Goal: Download file/media

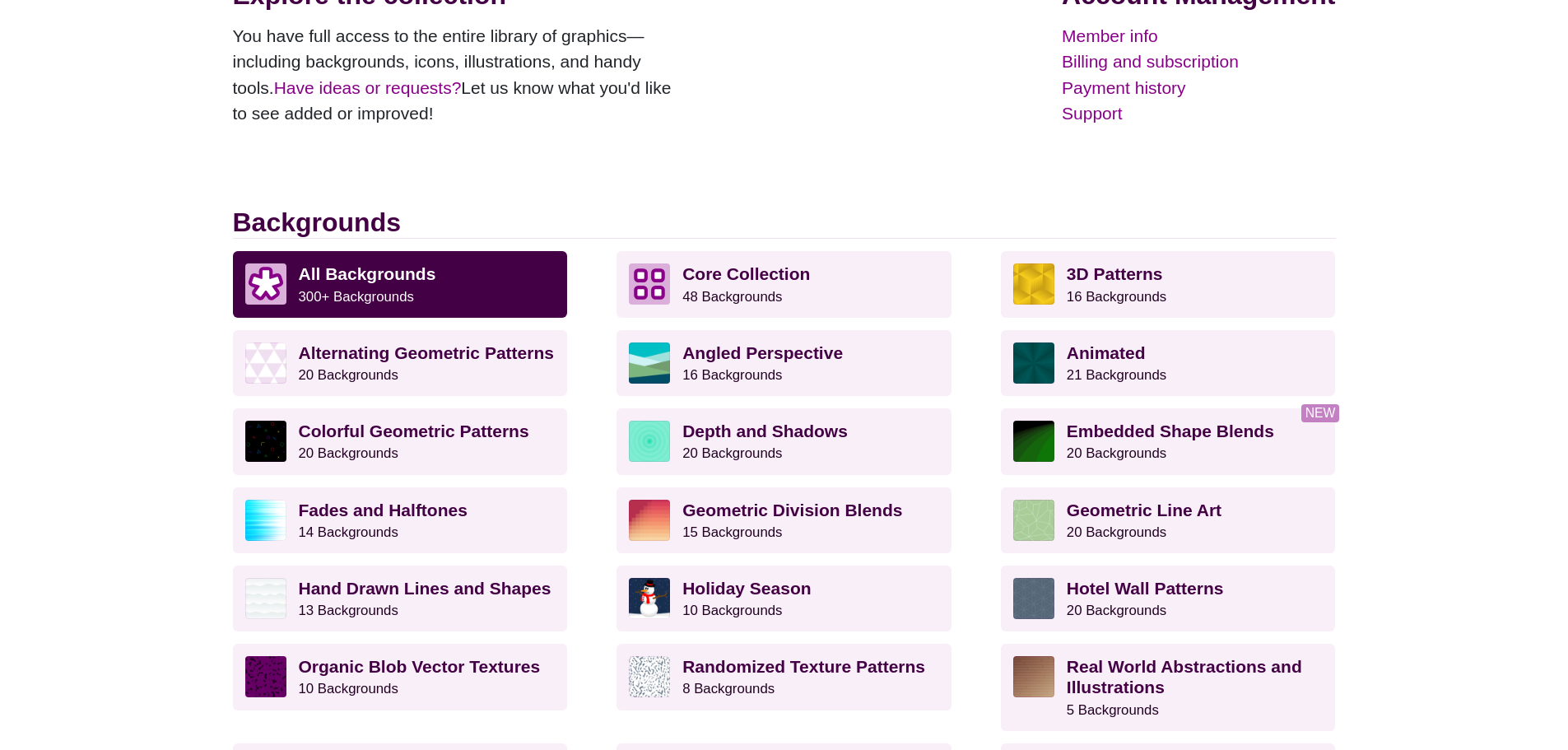
scroll to position [329, 0]
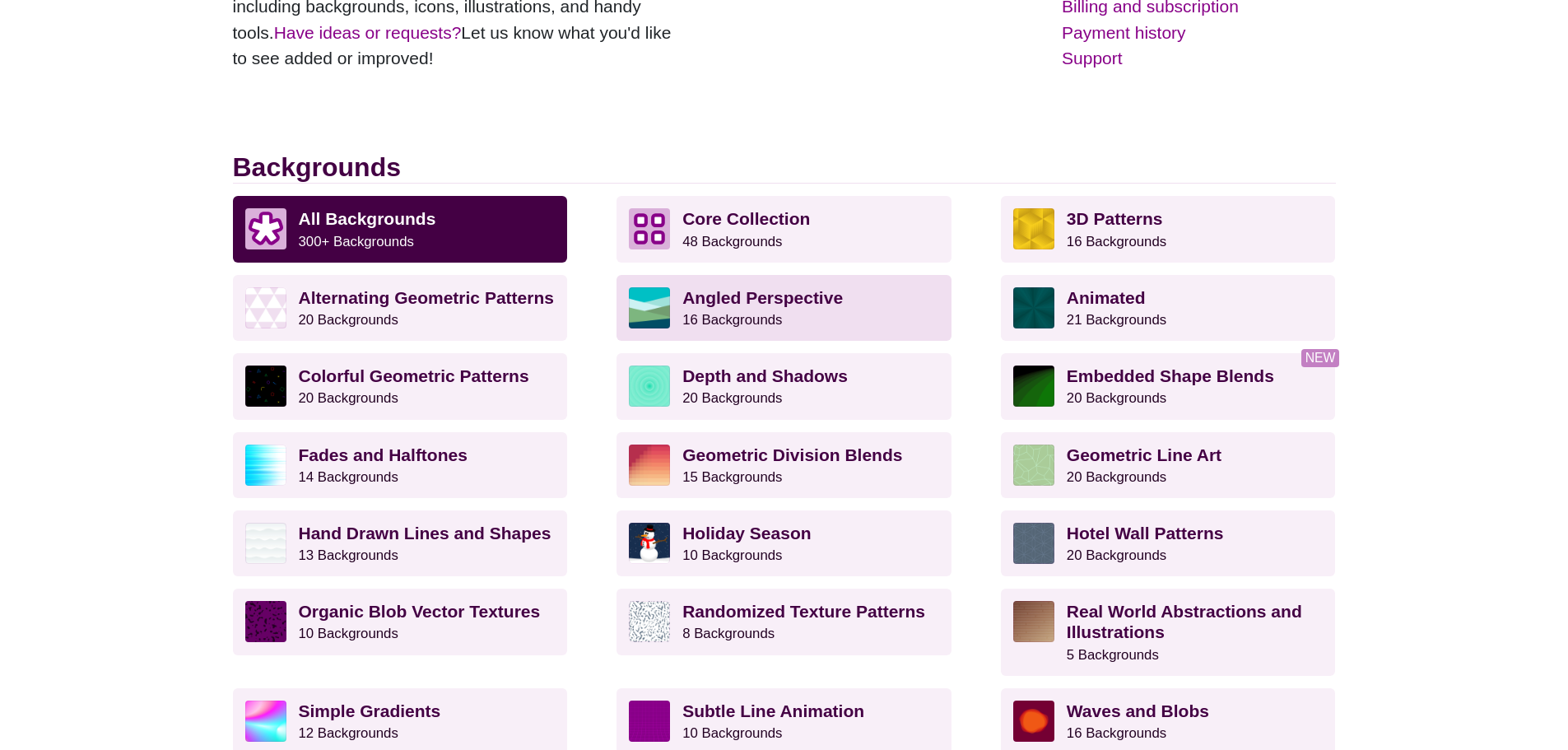
click at [783, 313] on p "Angled Perspective 16 Backgrounds" at bounding box center [811, 308] width 257 height 41
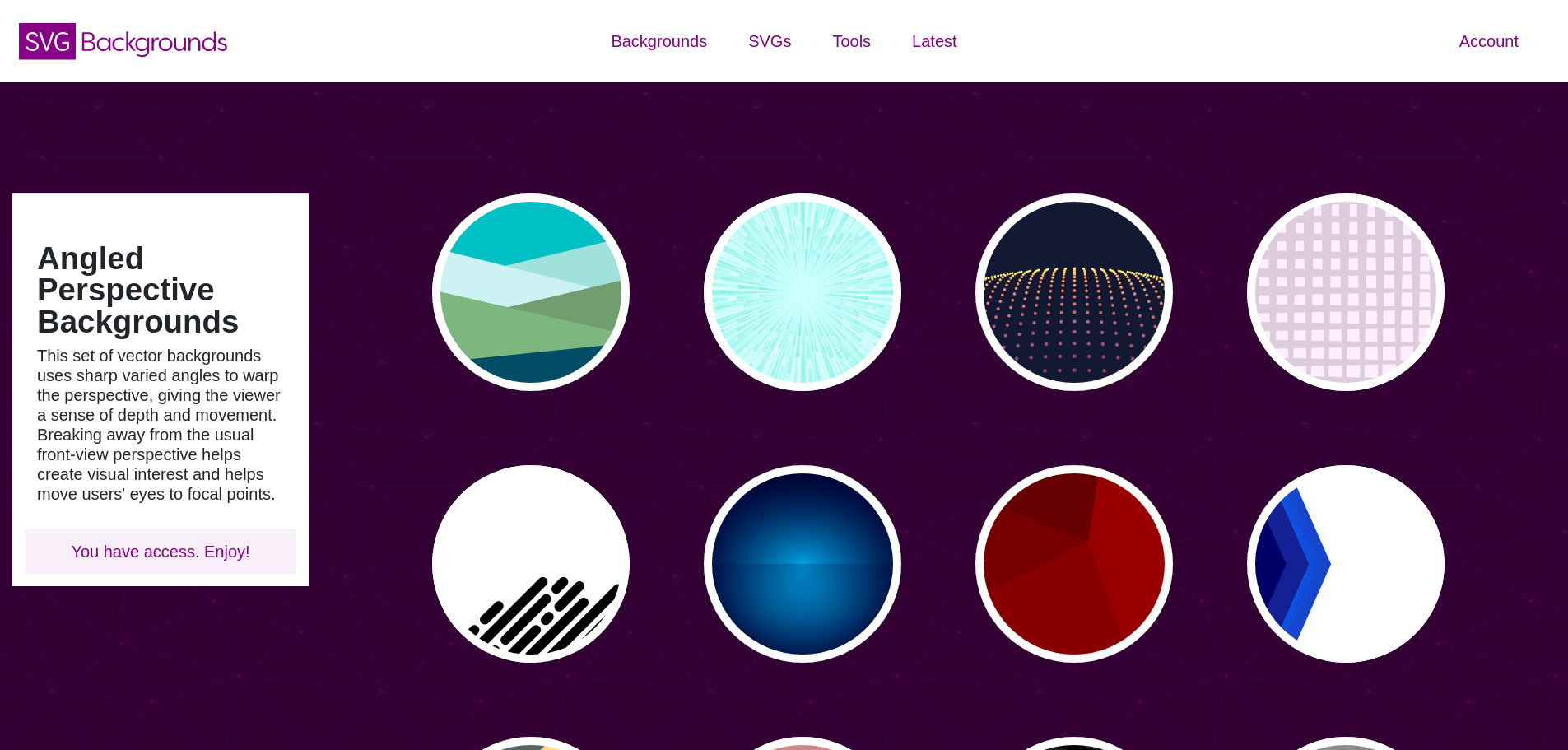
type input "#450057"
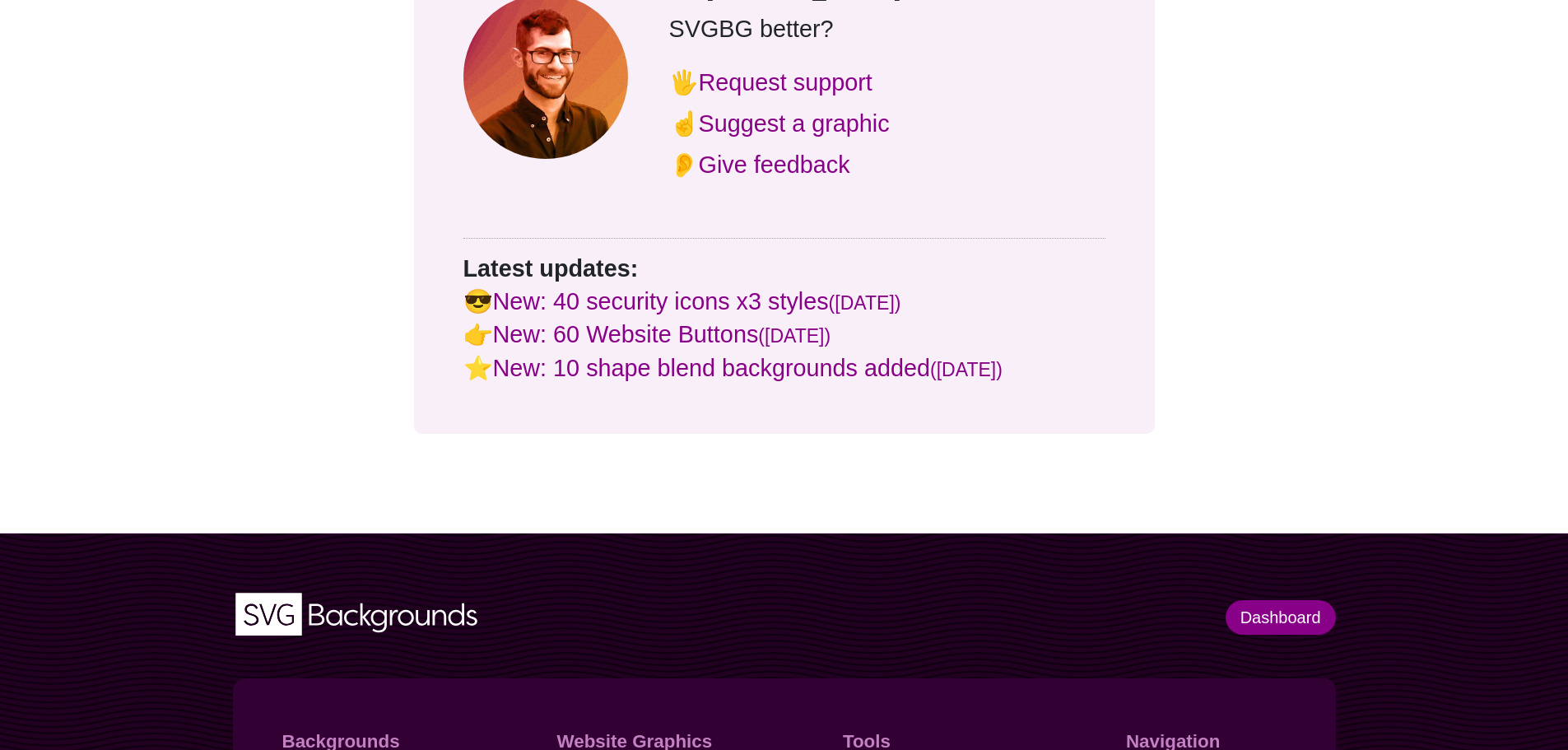
scroll to position [1648, 0]
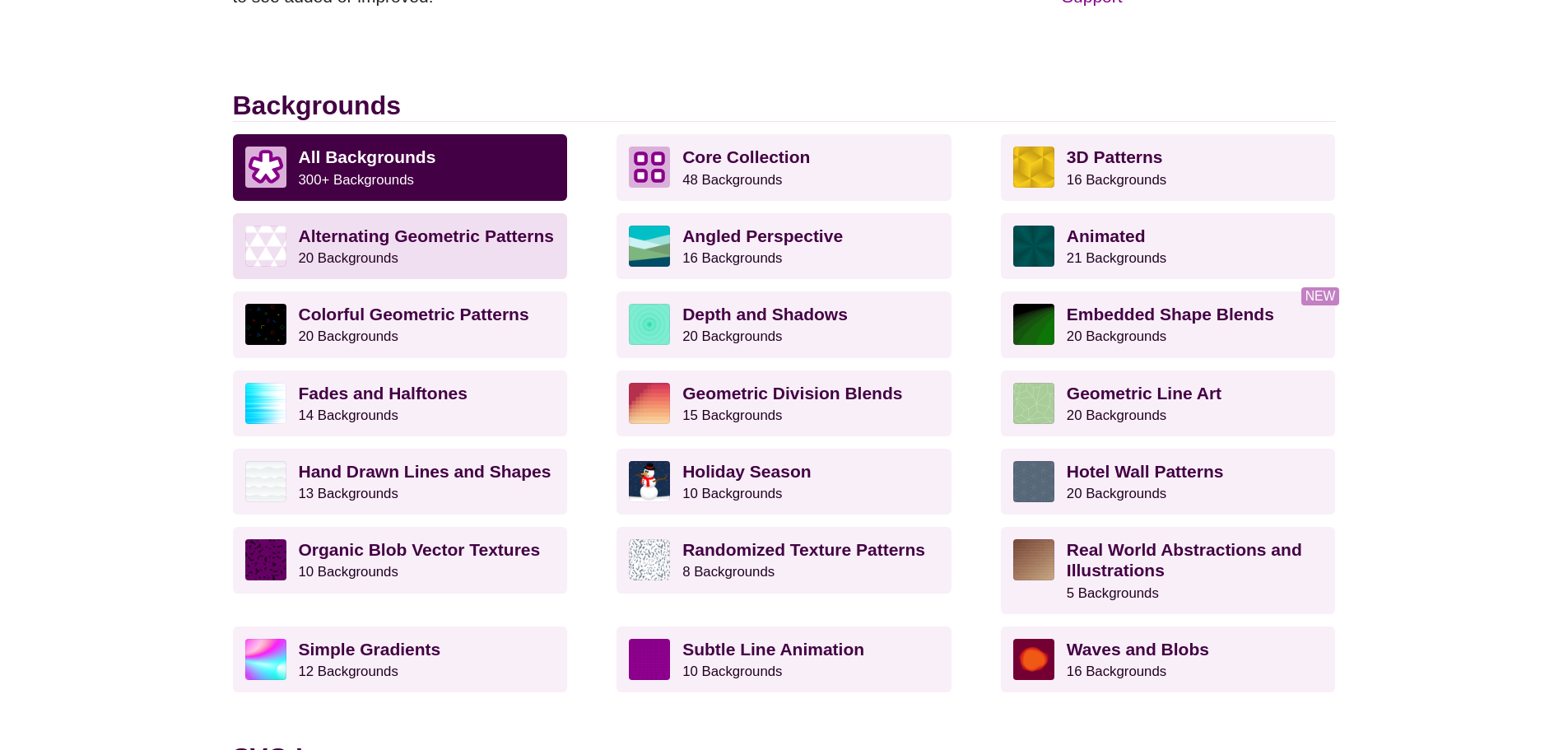
scroll to position [577, 0]
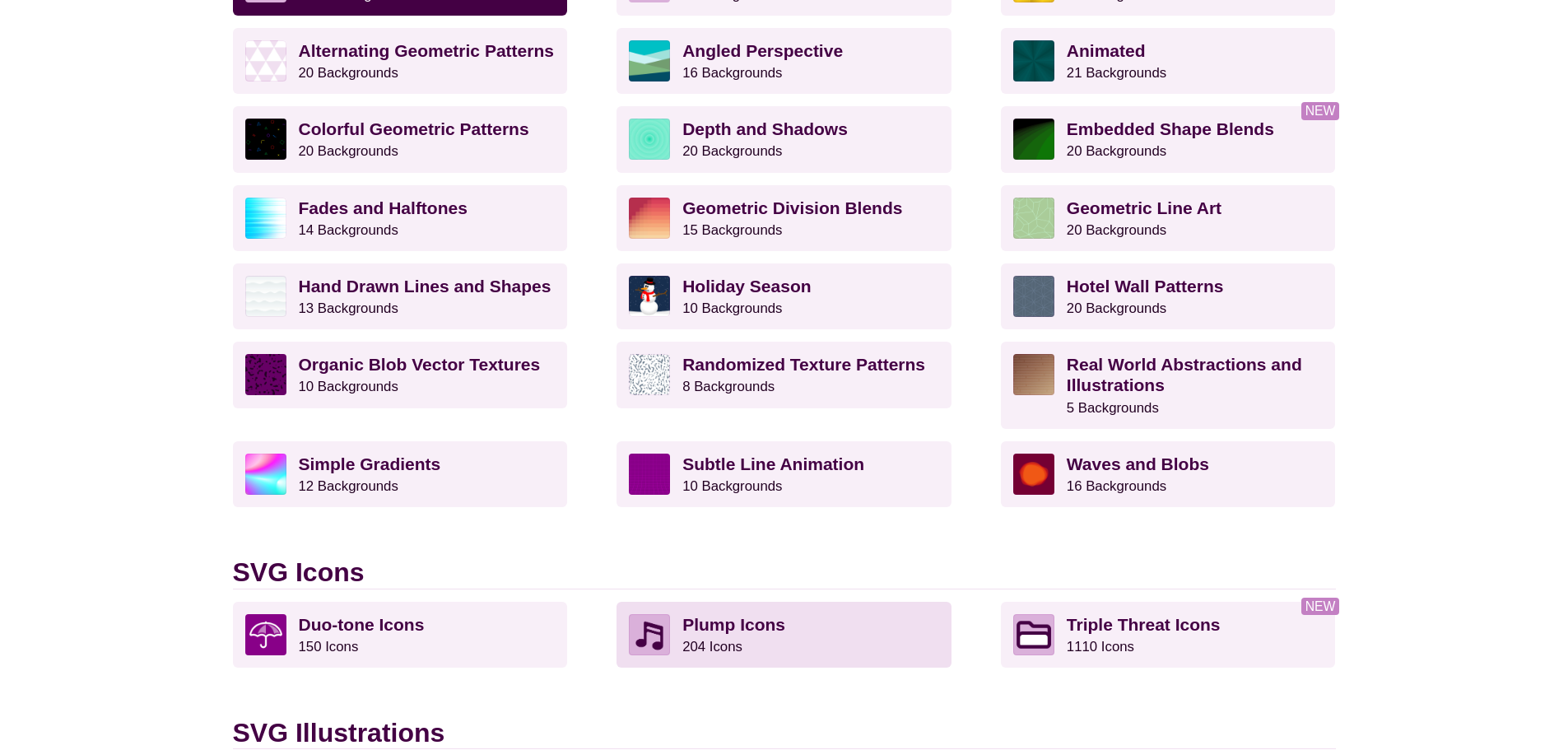
click at [738, 631] on strong "Plump Icons" at bounding box center [734, 625] width 103 height 19
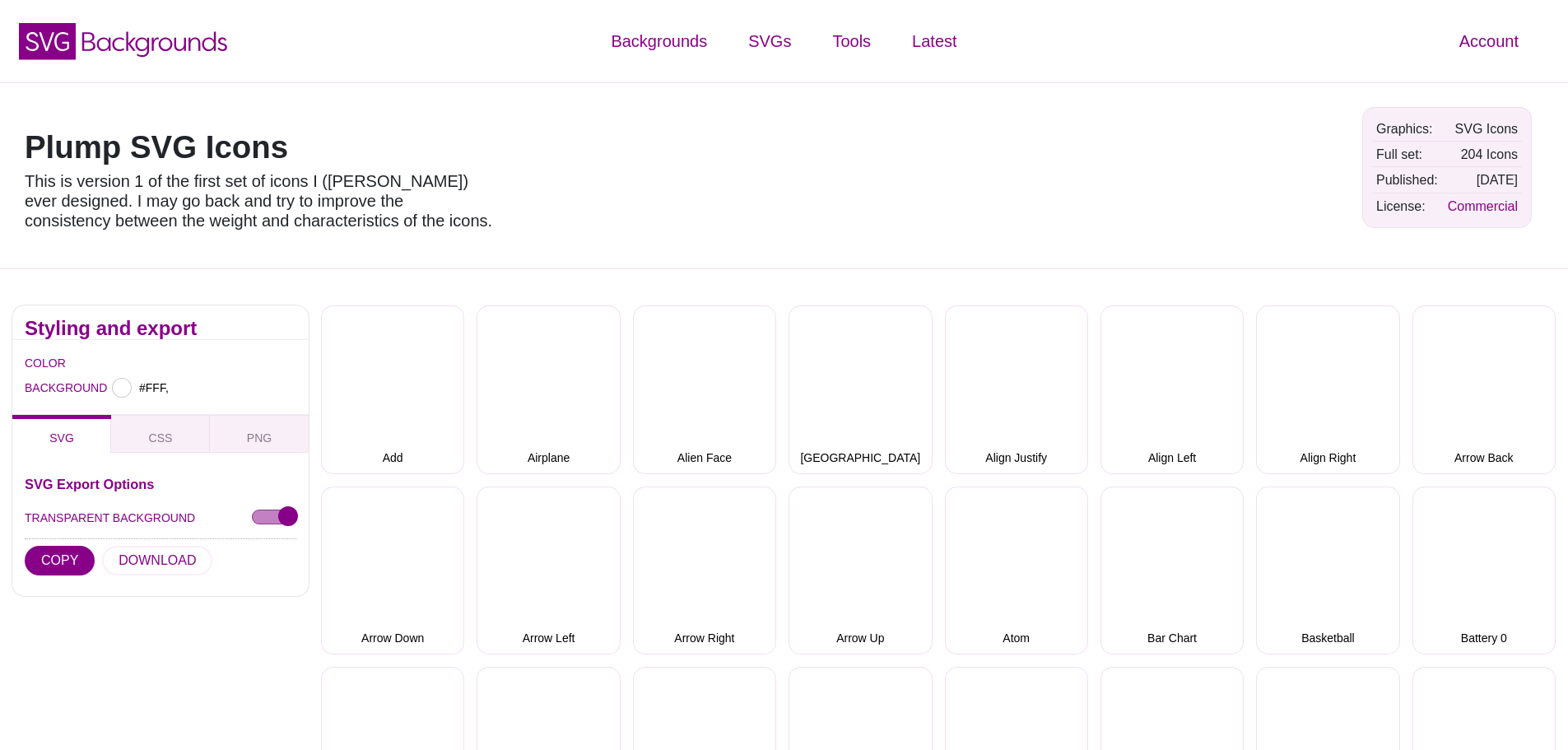
type input "#FFFFFF"
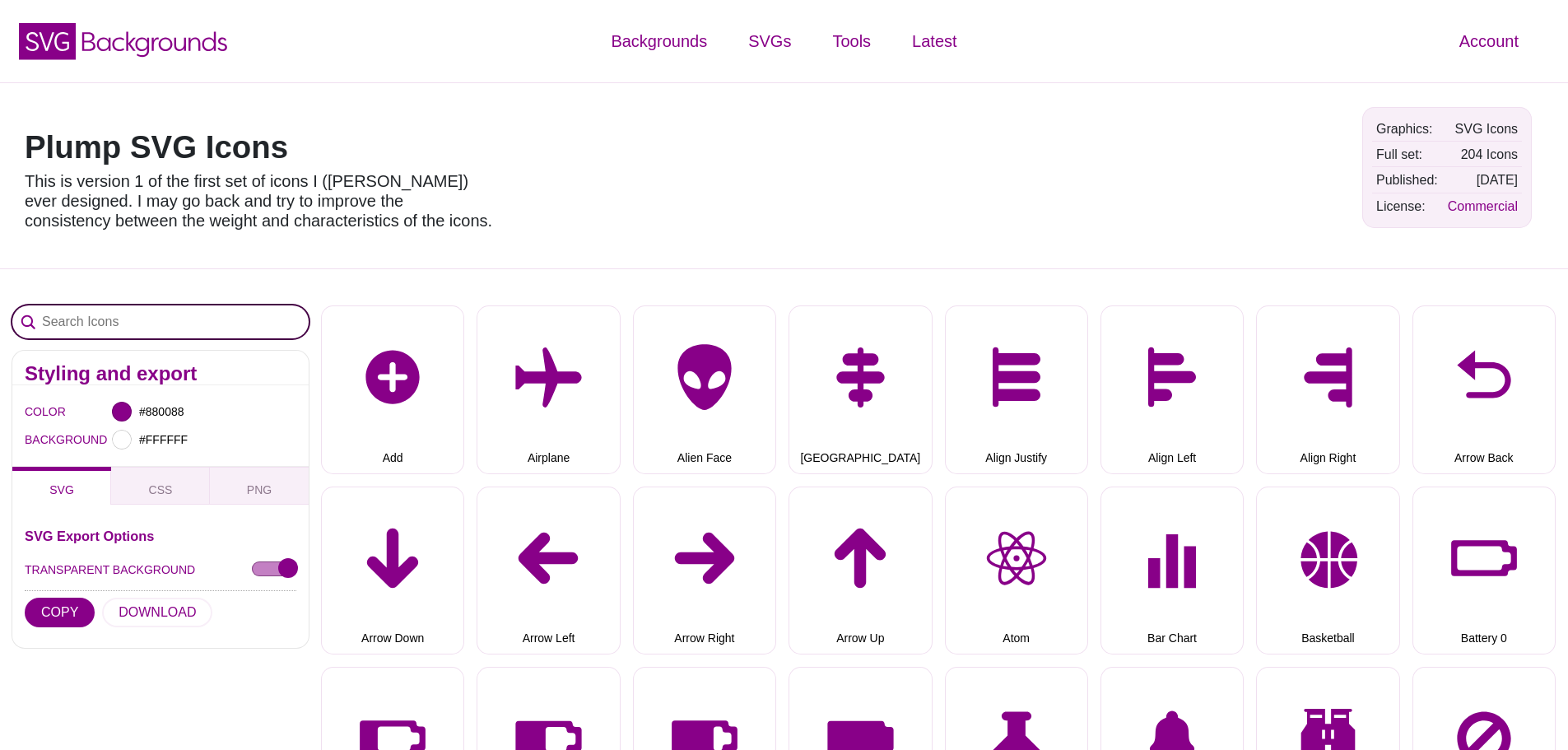
click at [187, 316] on input "Search Icons" at bounding box center [160, 322] width 296 height 33
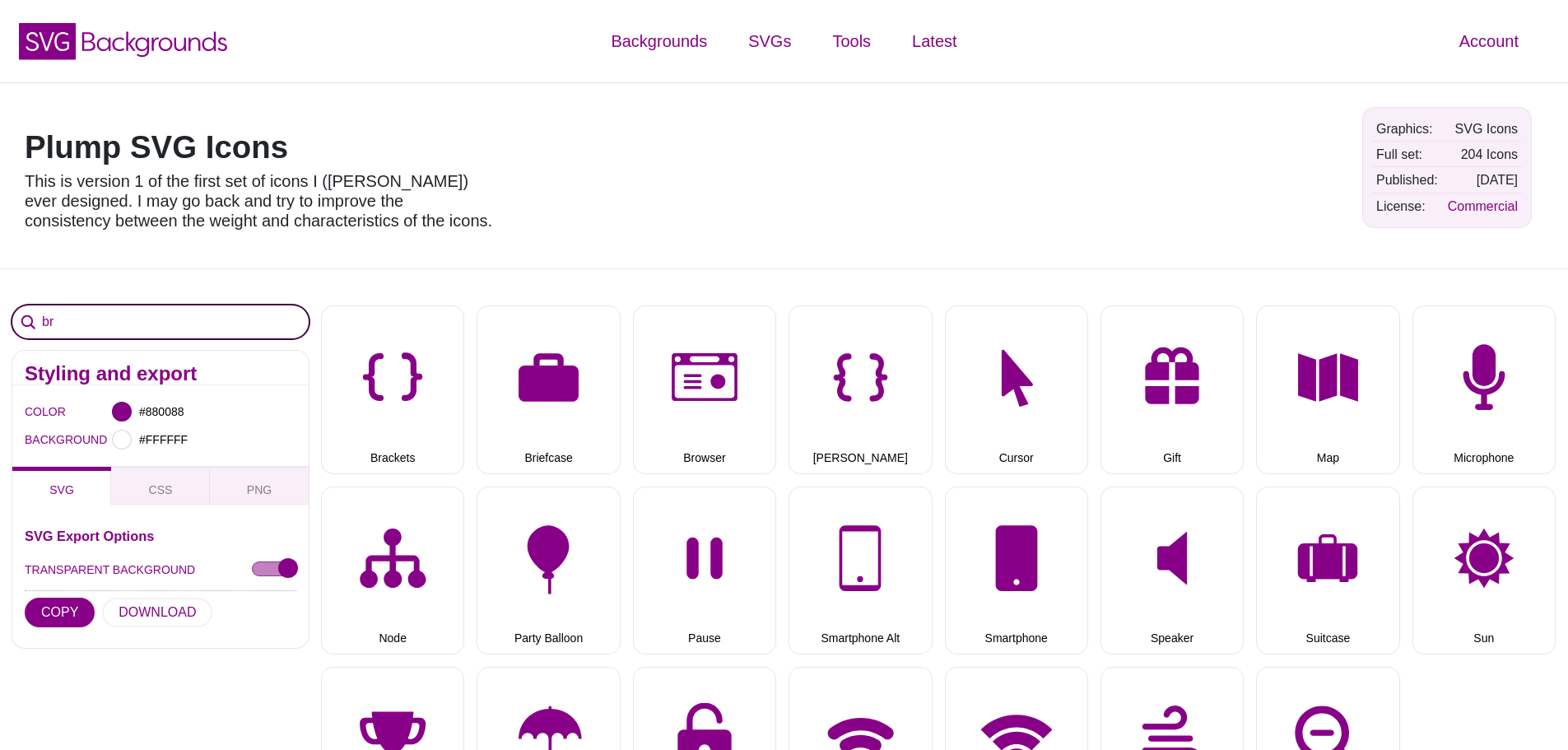
type input "b"
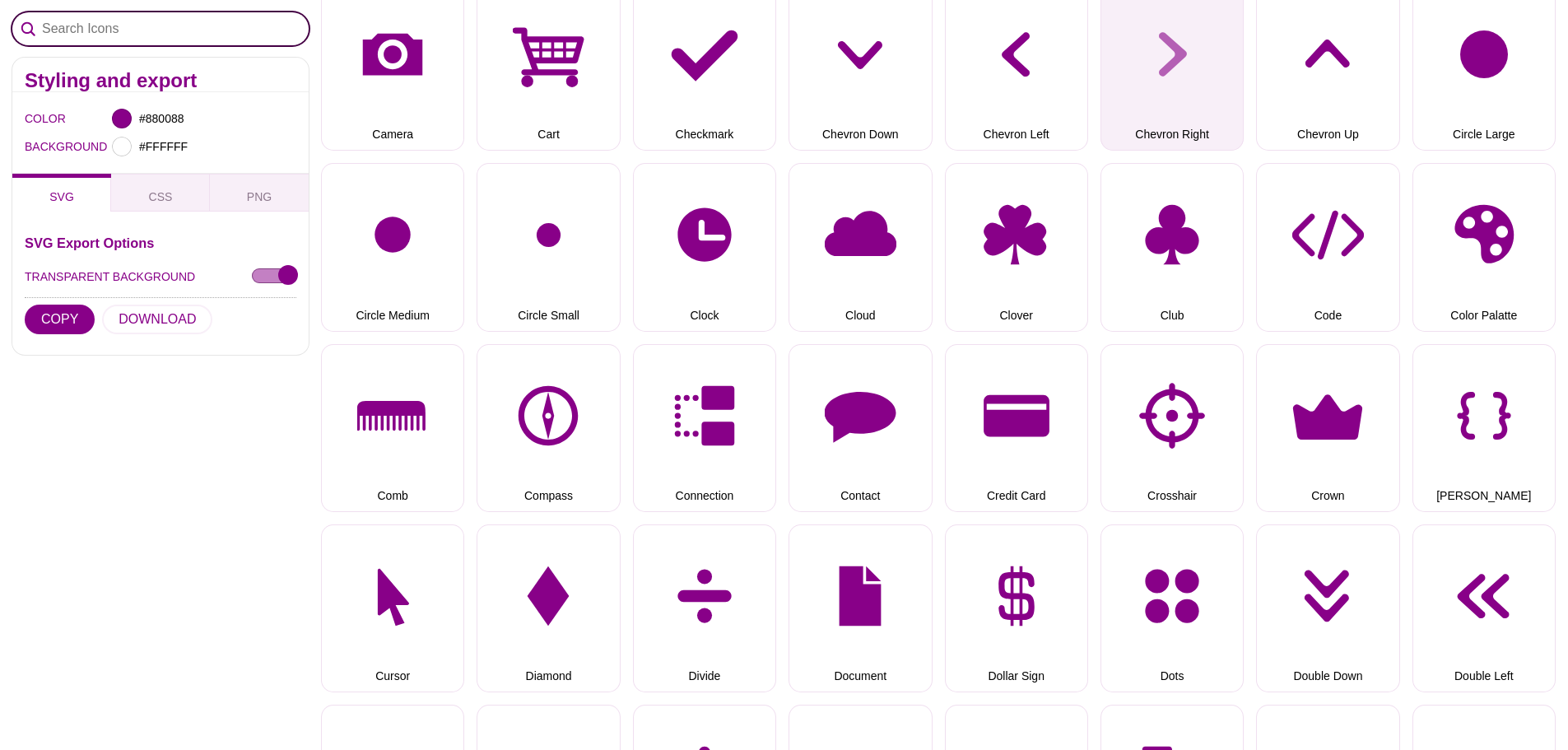
scroll to position [1071, 0]
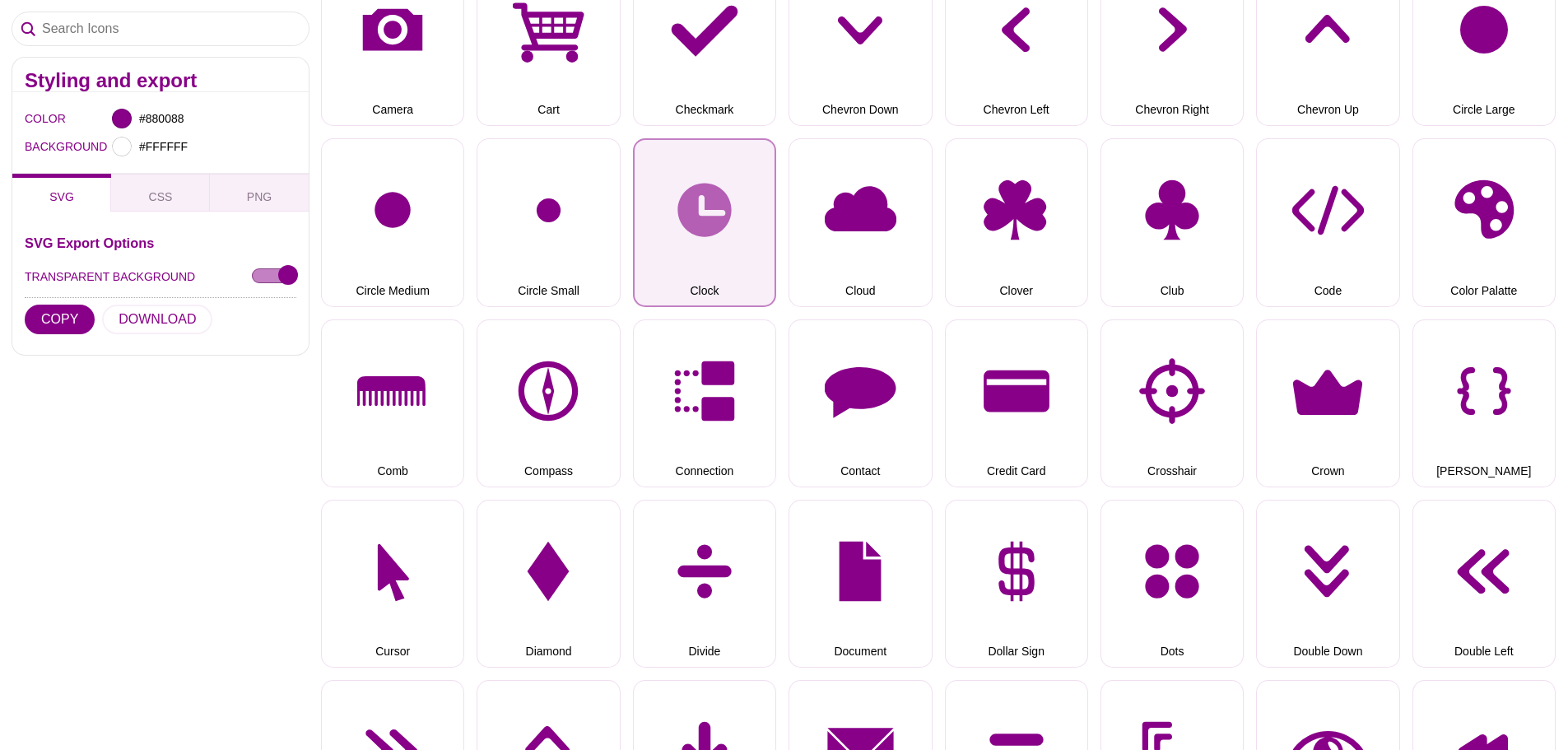
click at [700, 249] on button "Clock" at bounding box center [704, 222] width 143 height 168
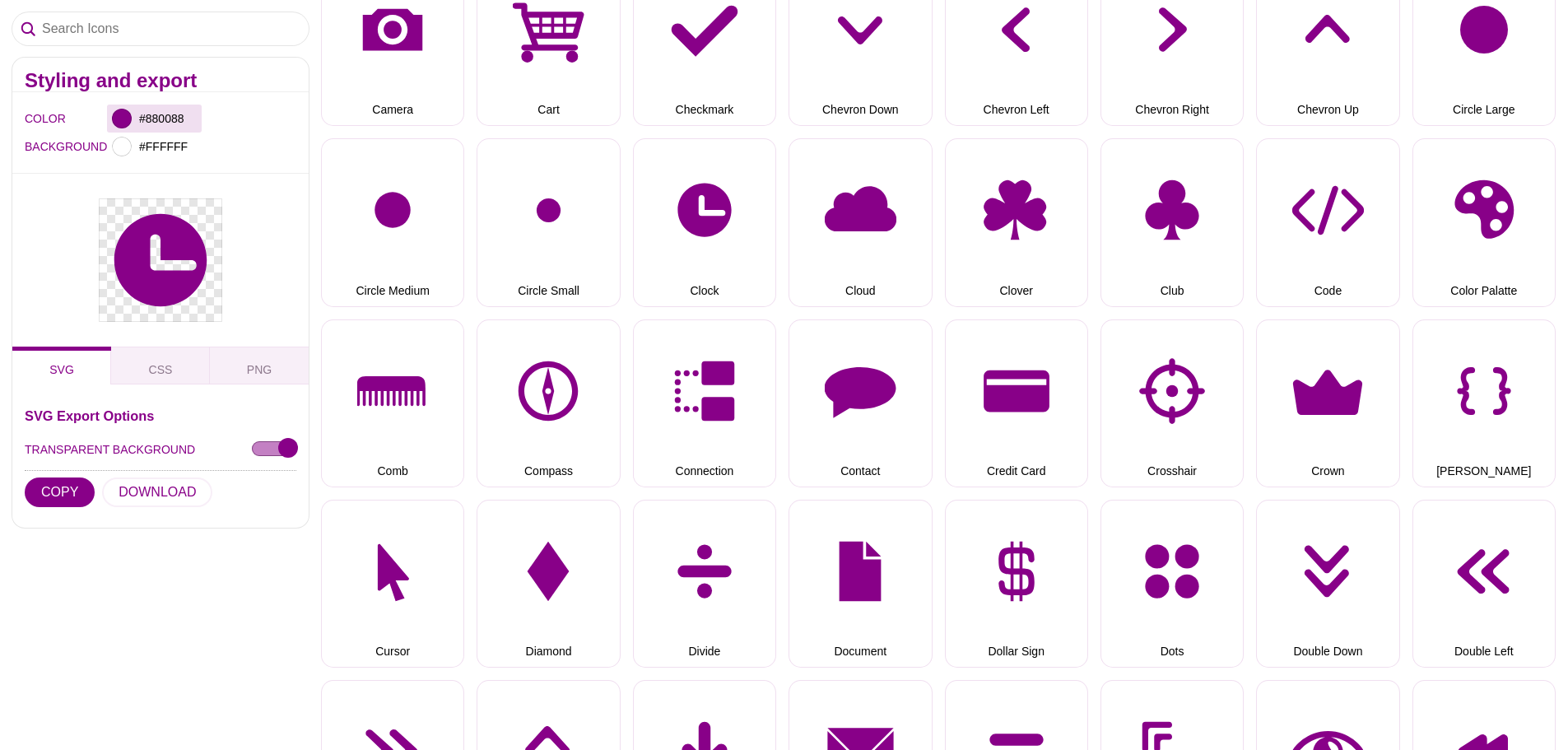
click at [119, 118] on div at bounding box center [122, 119] width 20 height 20
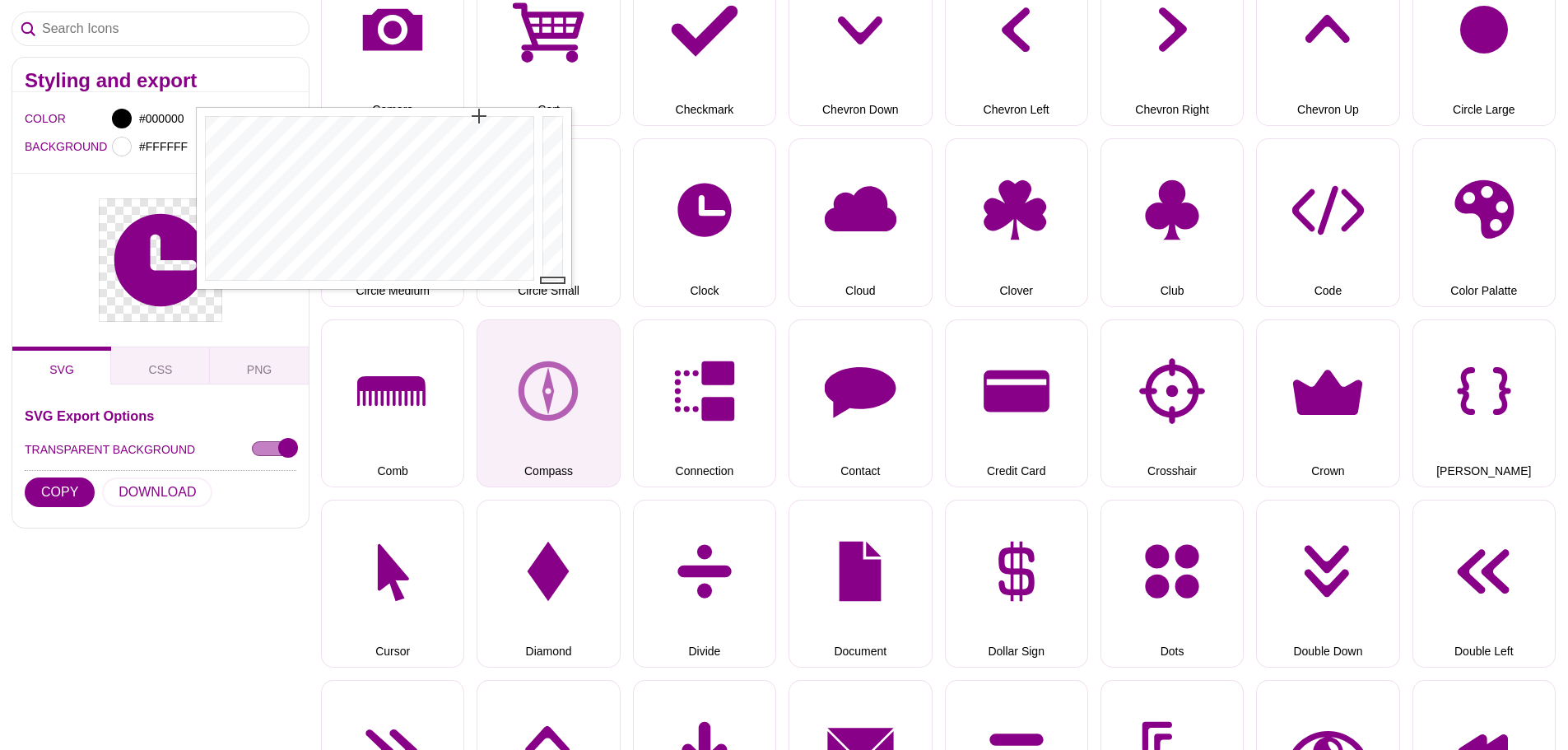
drag, startPoint x: 559, startPoint y: 195, endPoint x: 573, endPoint y: 352, distance: 157.6
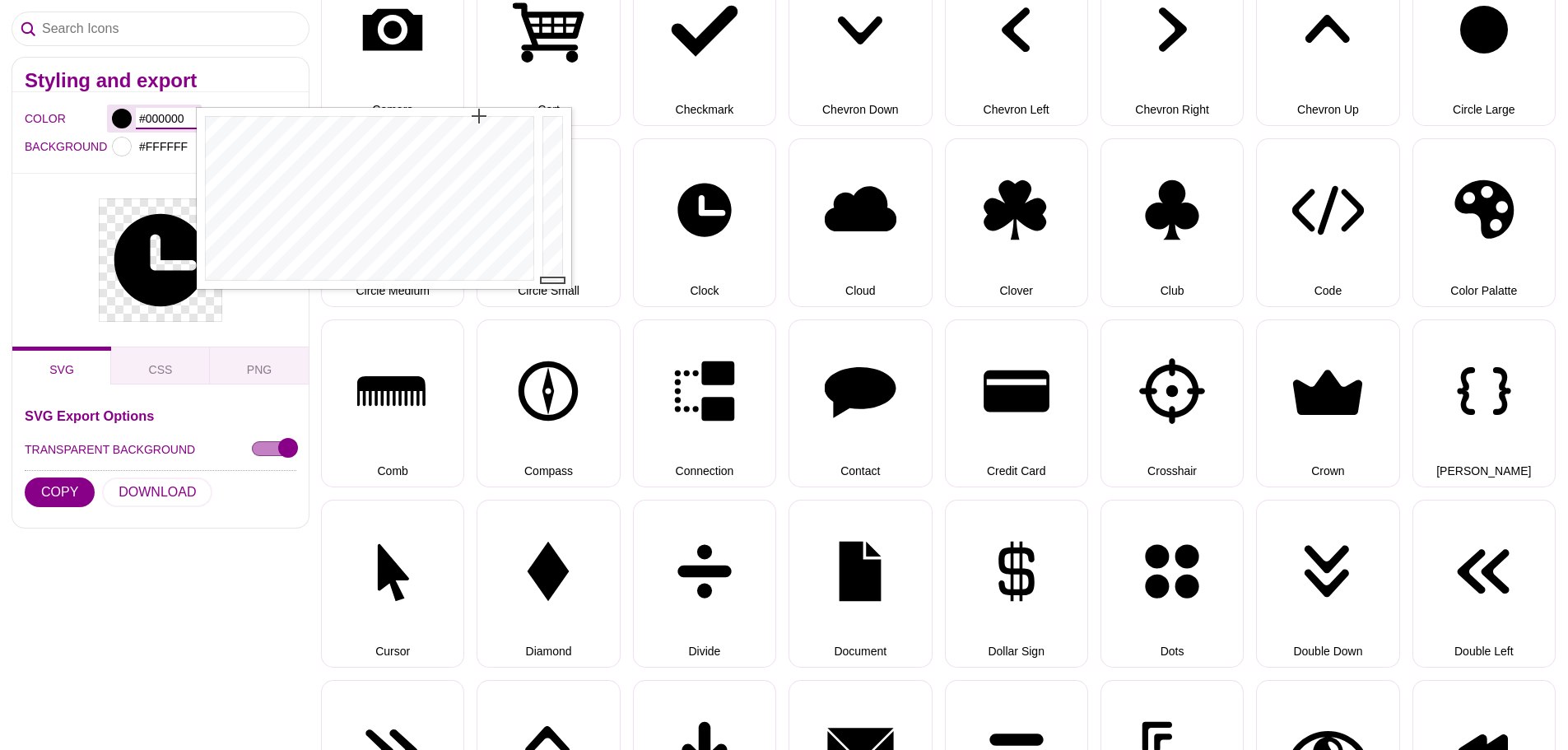
click at [165, 114] on input "#000000" at bounding box center [166, 119] width 61 height 22
drag, startPoint x: 185, startPoint y: 115, endPoint x: 145, endPoint y: 116, distance: 40.0
click at [145, 116] on input "#000000" at bounding box center [166, 119] width 61 height 22
click at [186, 120] on input "#000000" at bounding box center [166, 119] width 61 height 22
drag, startPoint x: 187, startPoint y: 120, endPoint x: 149, endPoint y: 117, distance: 38.1
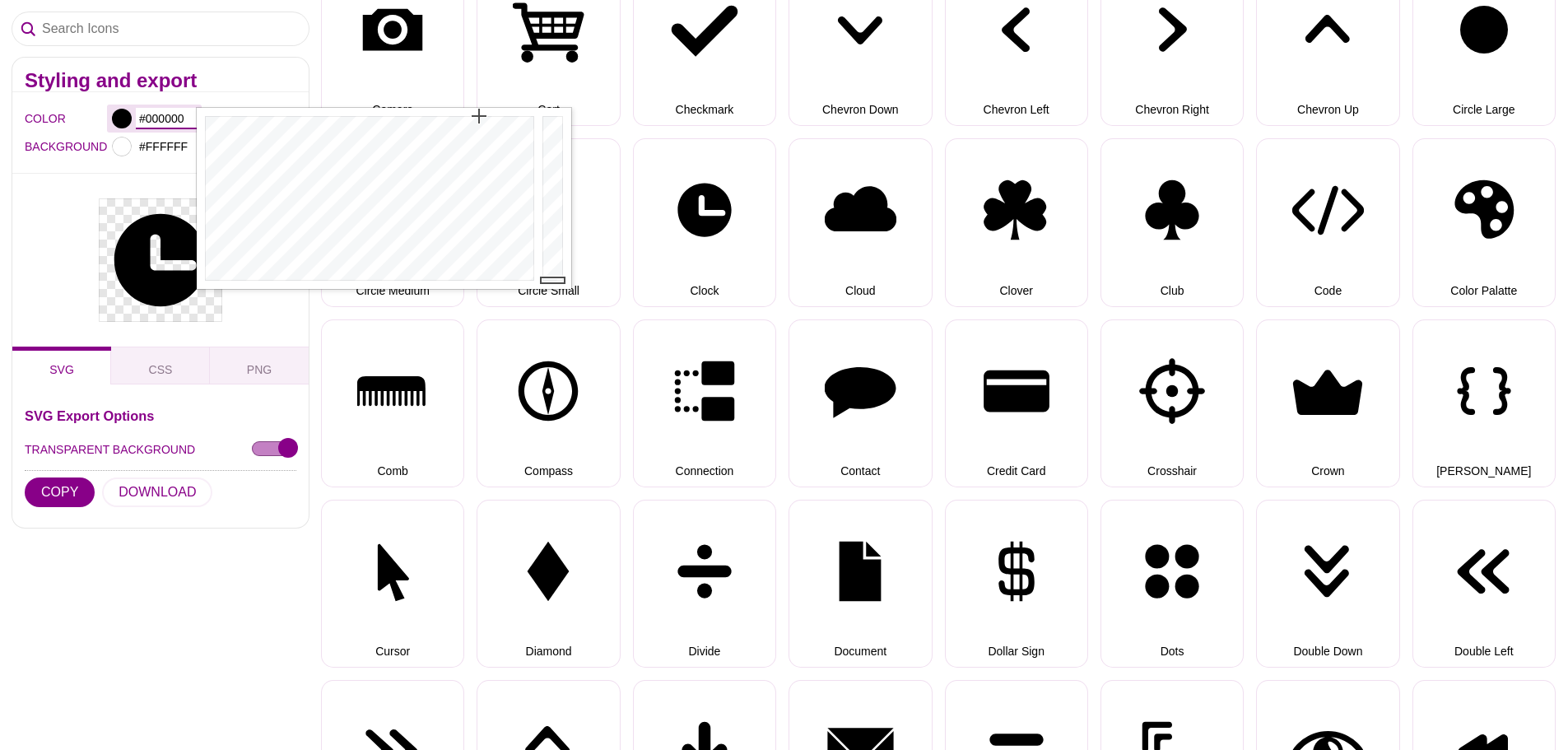
click at [149, 117] on input "#000000" at bounding box center [166, 119] width 61 height 22
paste input "375624"
type input "#375624"
click at [85, 189] on div at bounding box center [160, 260] width 296 height 173
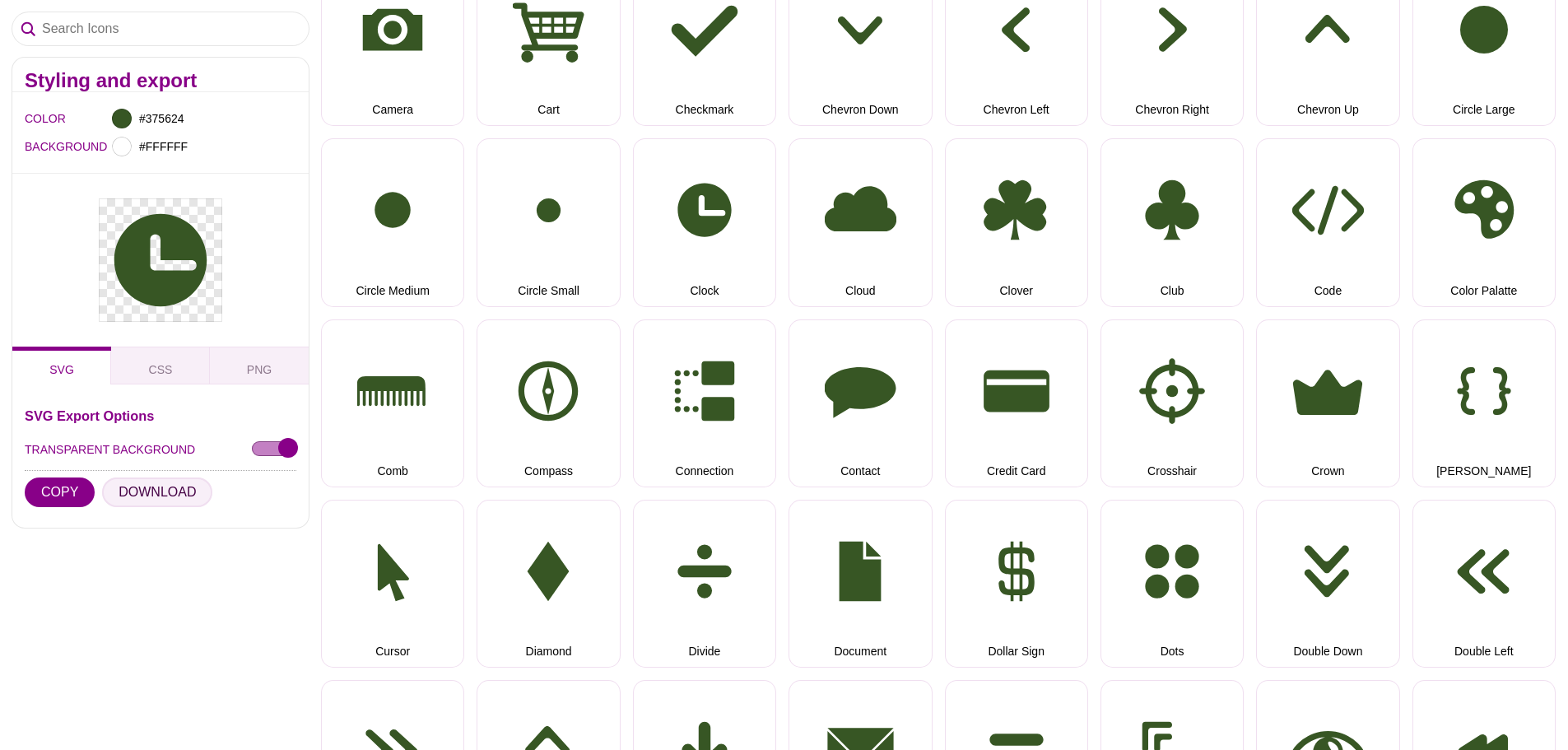
click at [162, 494] on button "DOWNLOAD" at bounding box center [157, 493] width 110 height 30
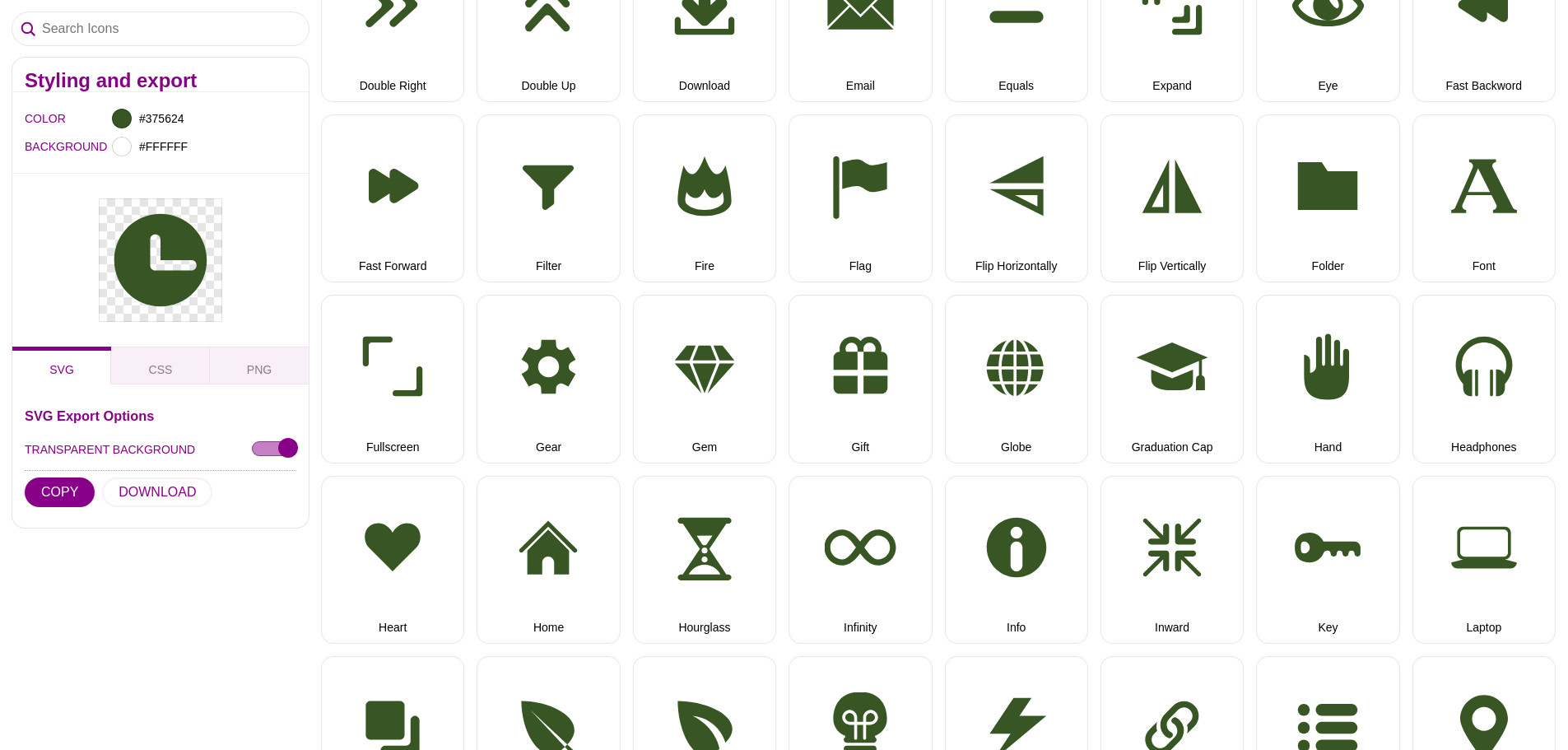
scroll to position [1730, 0]
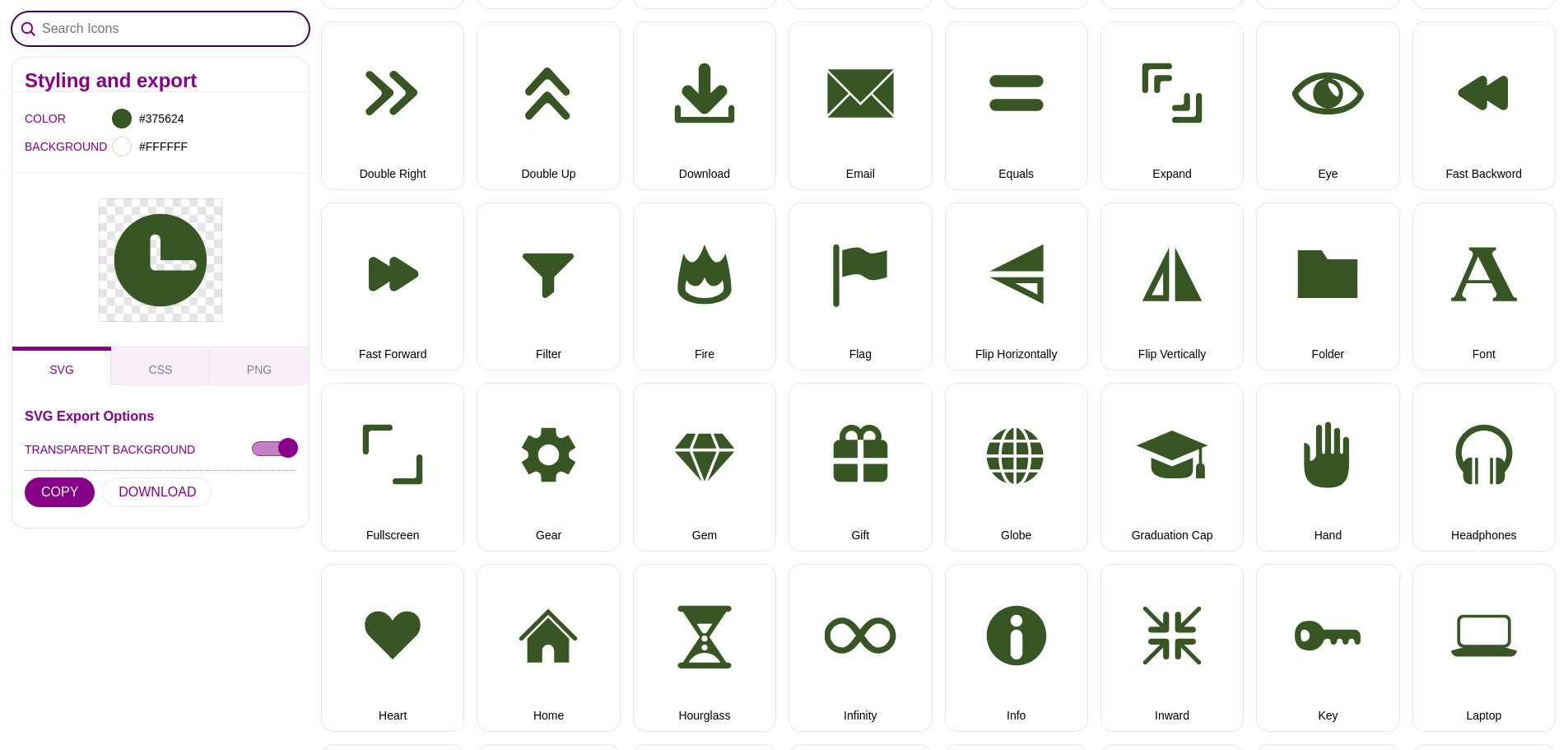
click at [145, 35] on input "Search Icons" at bounding box center [160, 29] width 296 height 33
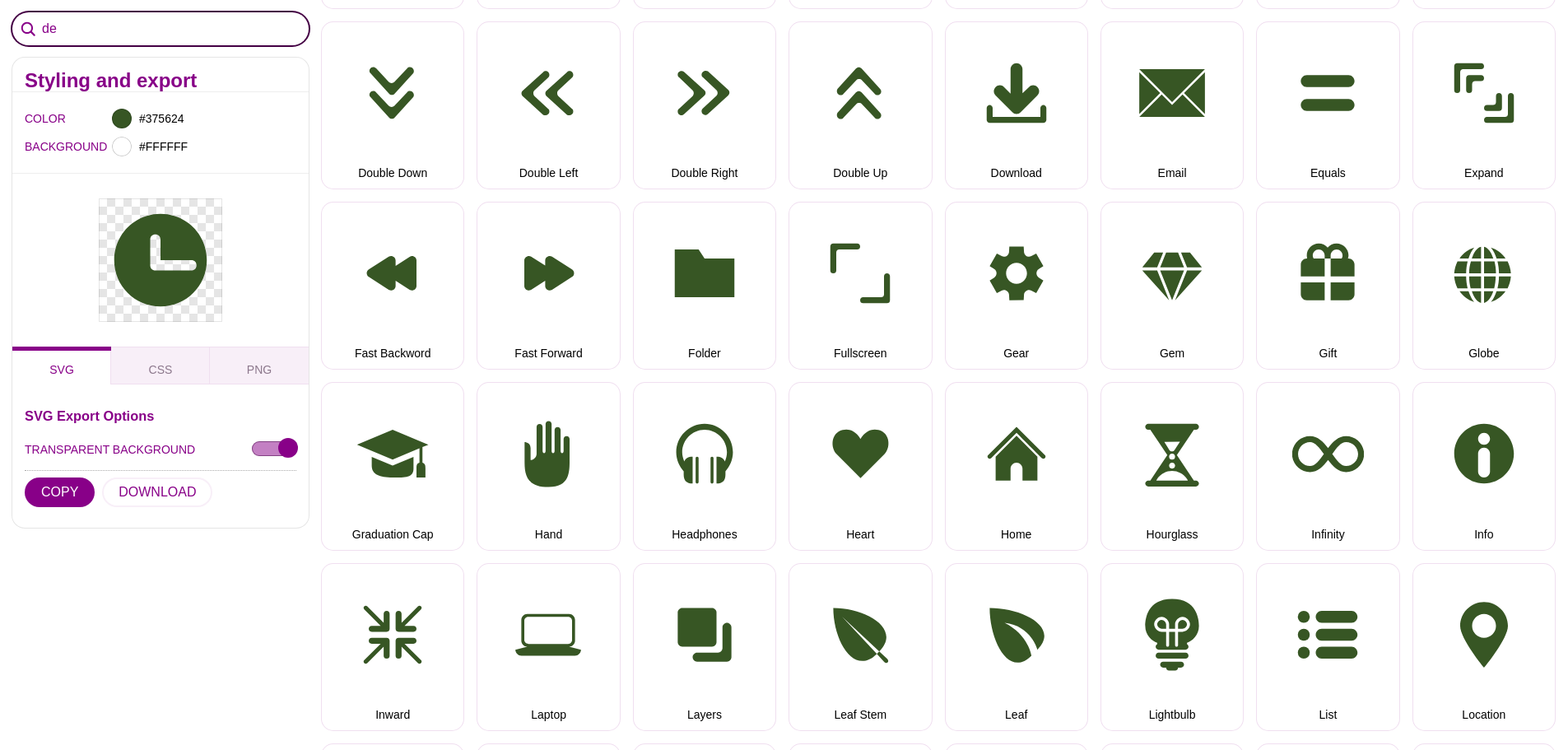
scroll to position [465, 0]
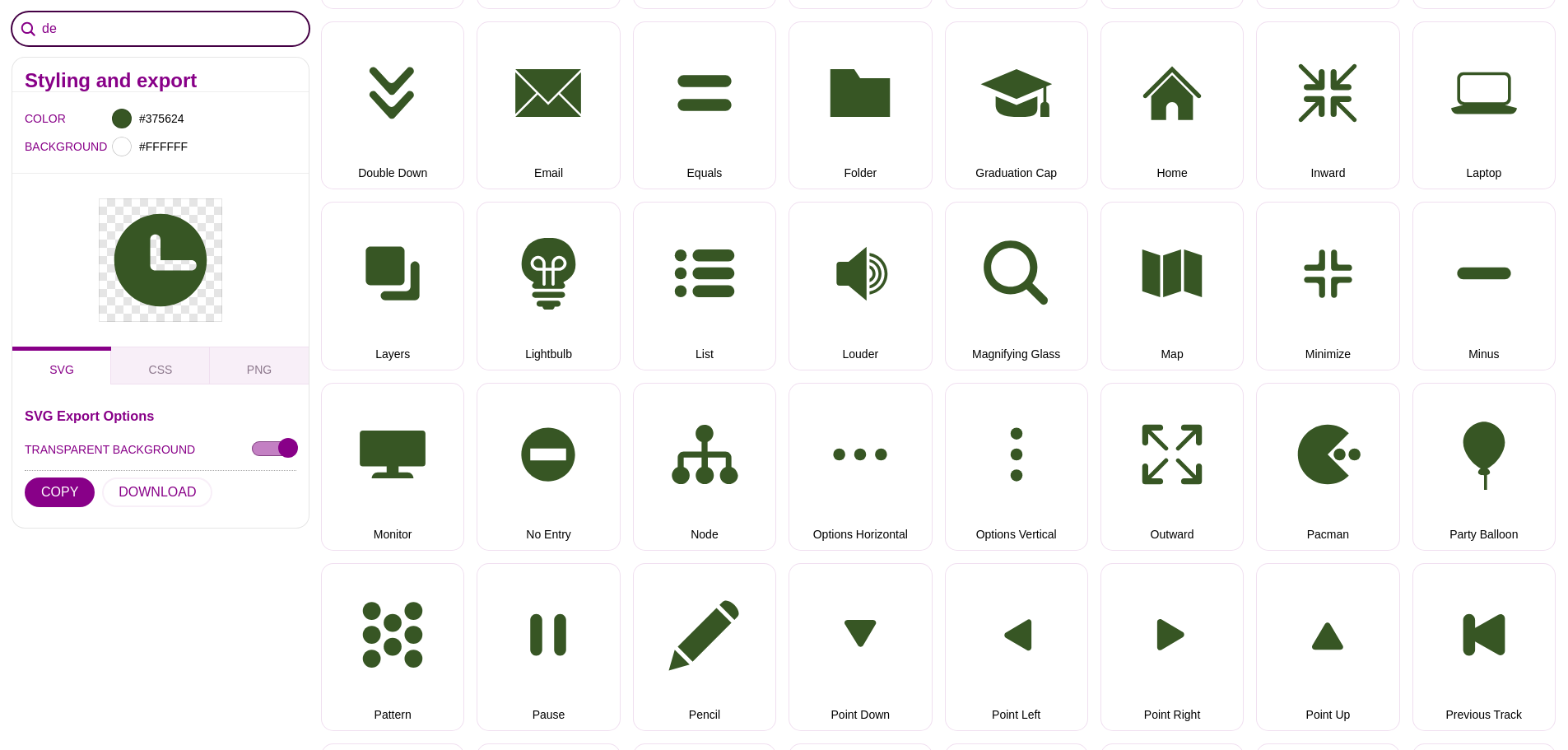
type input "d"
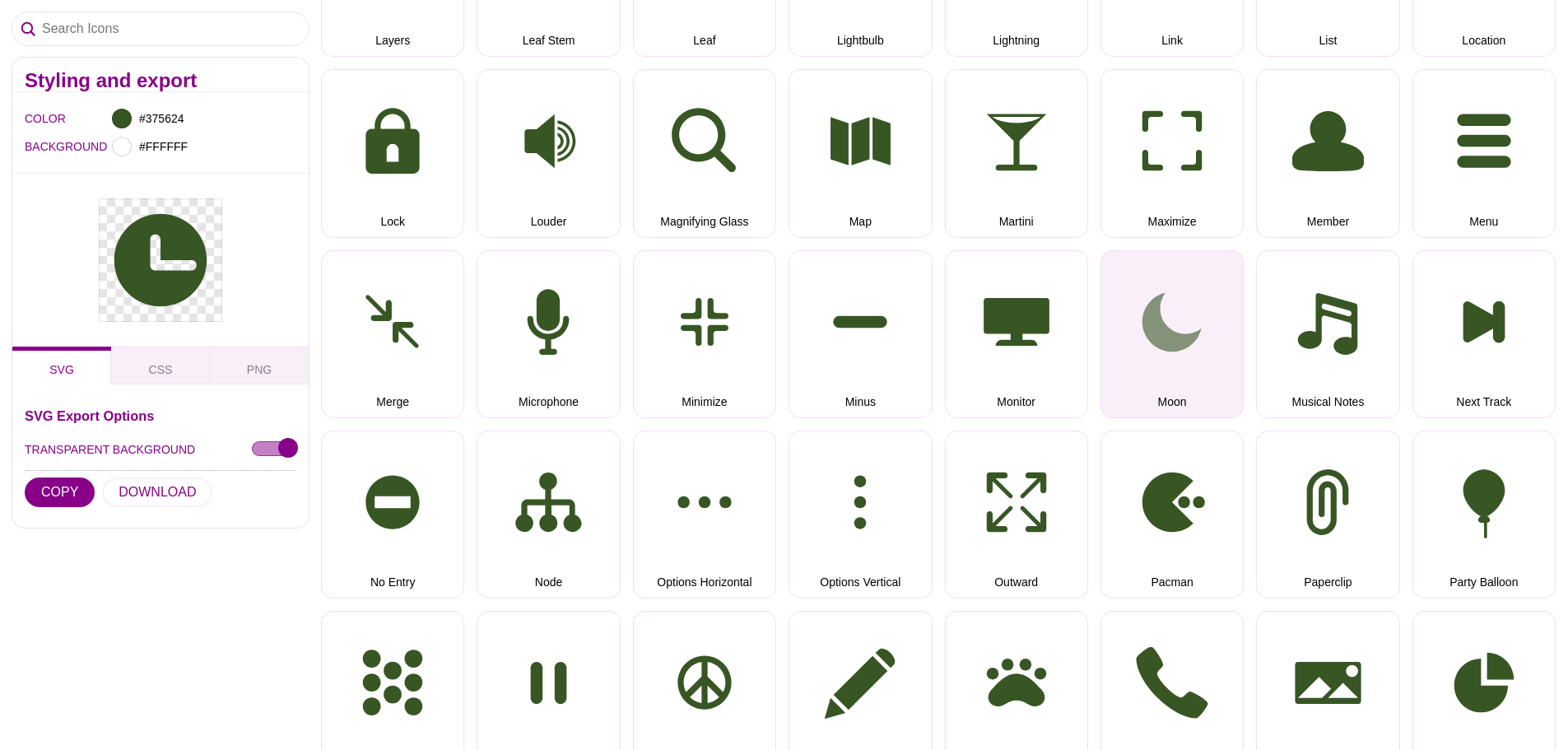
scroll to position [2607, 0]
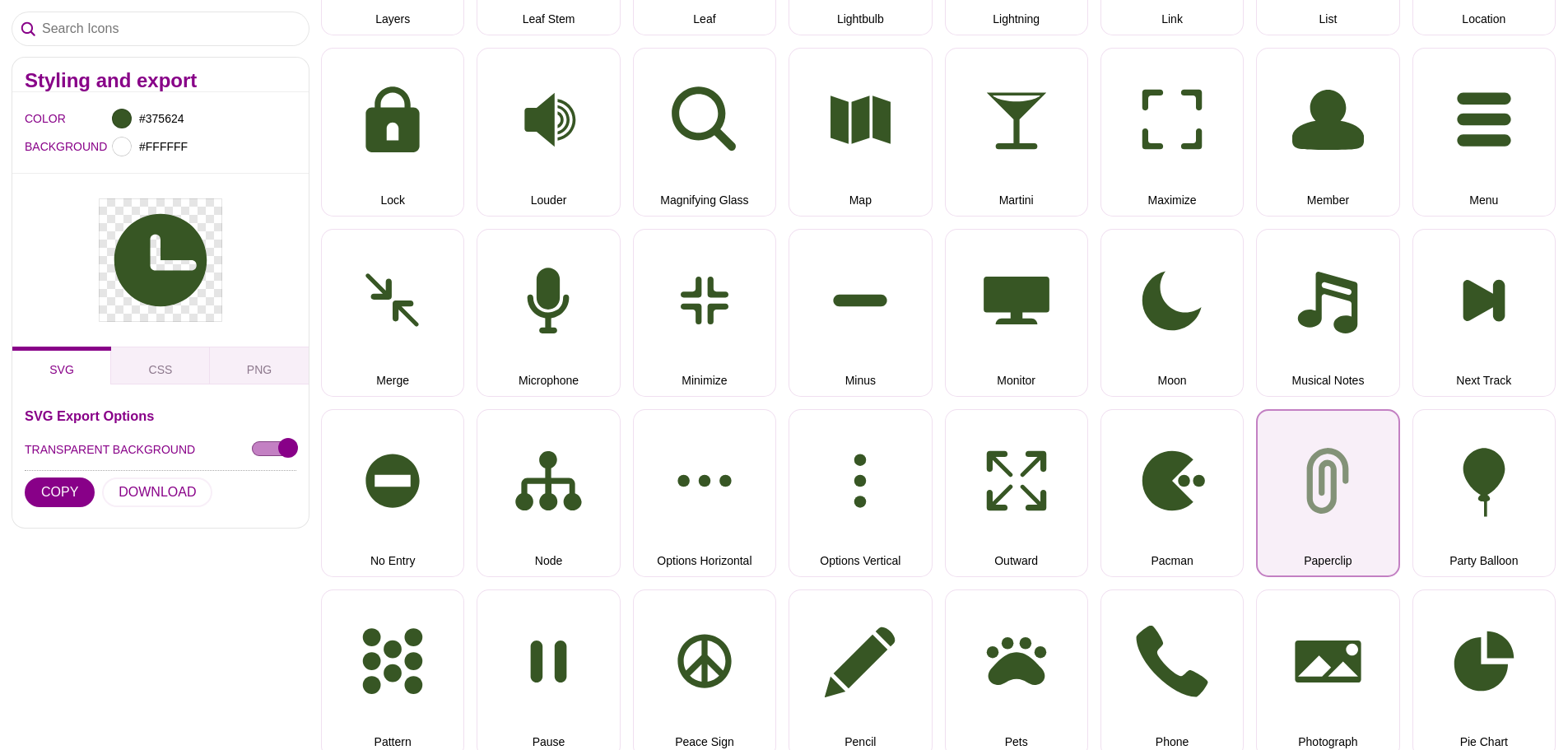
click at [1332, 509] on button "Paperclip" at bounding box center [1328, 493] width 143 height 168
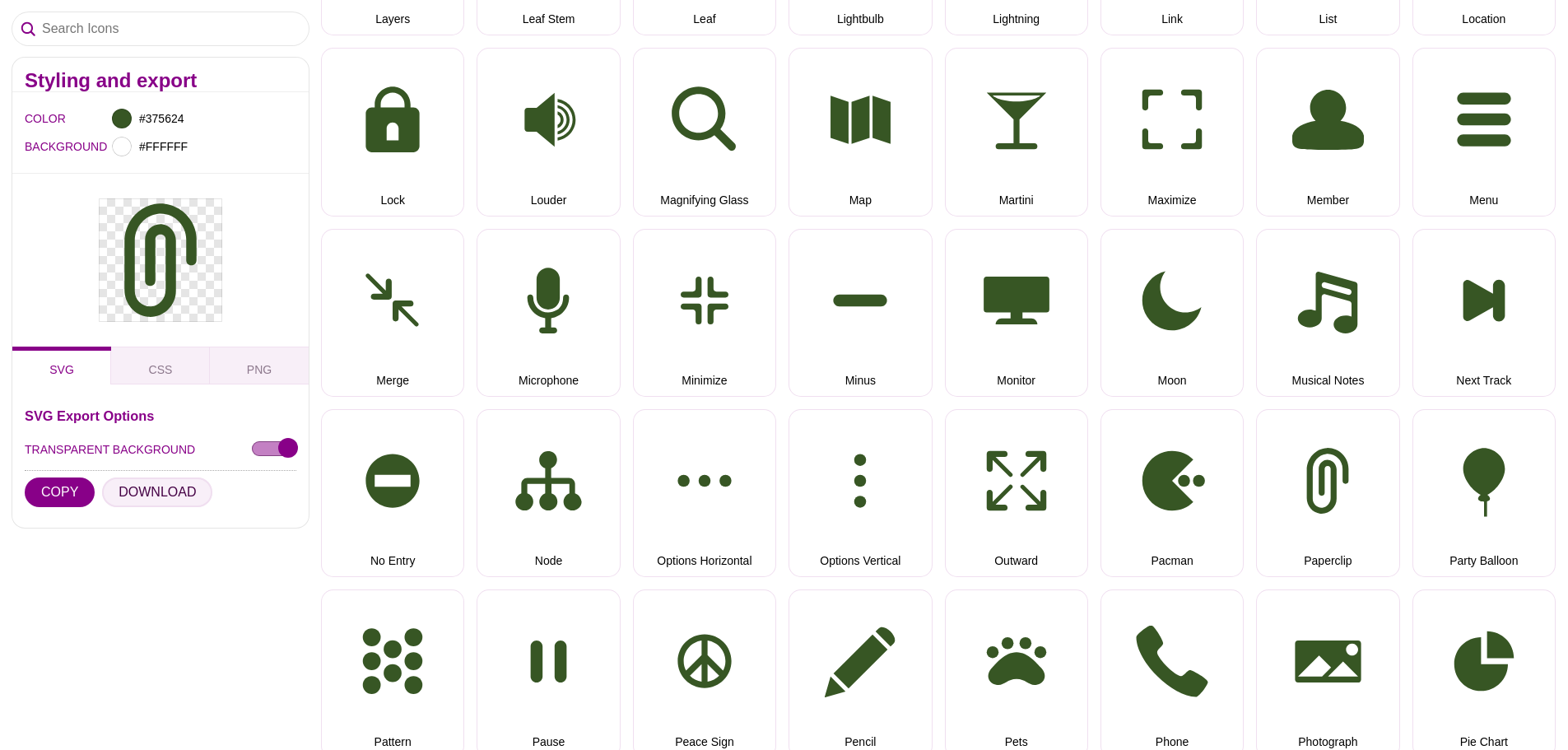
click at [195, 485] on button "DOWNLOAD" at bounding box center [157, 493] width 110 height 30
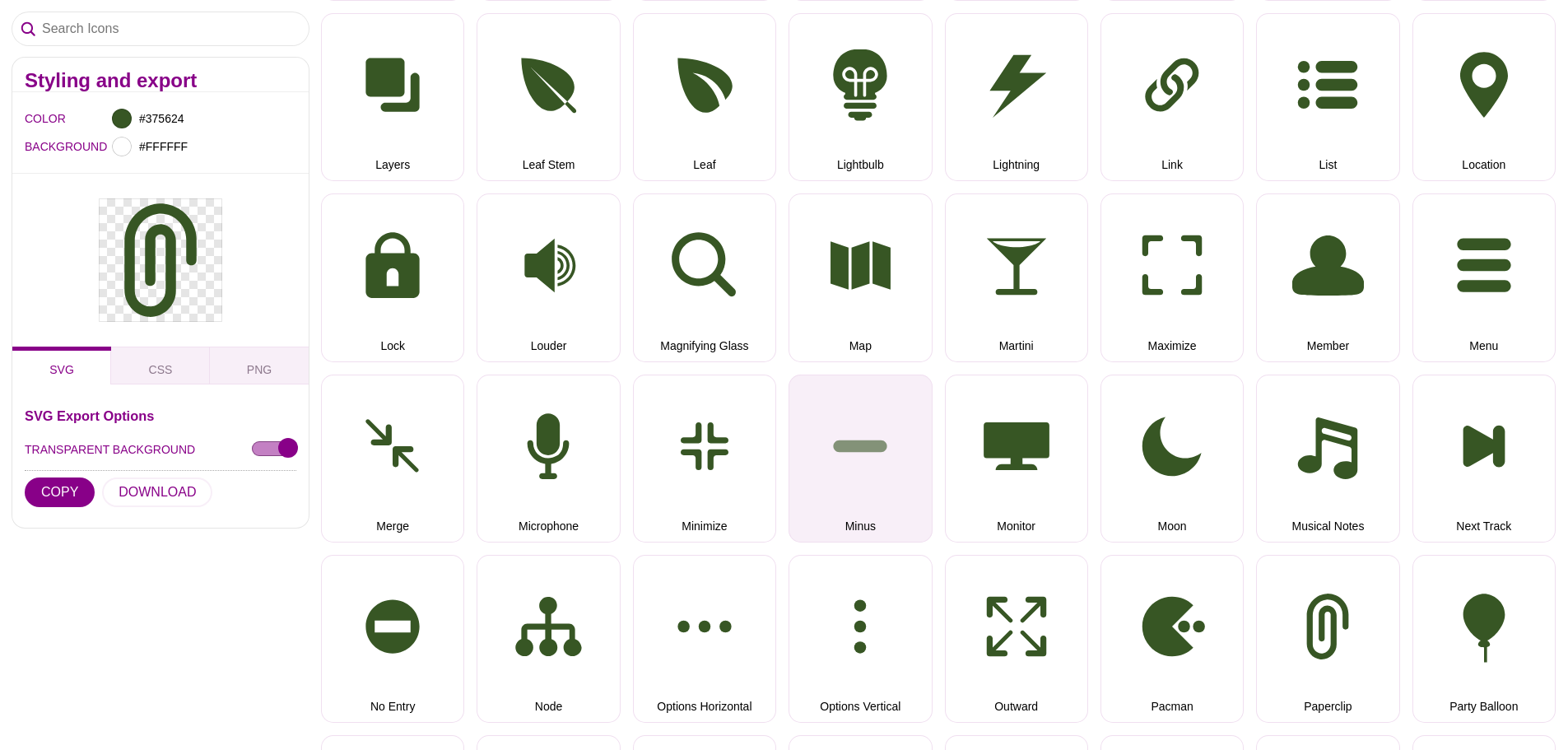
scroll to position [2442, 0]
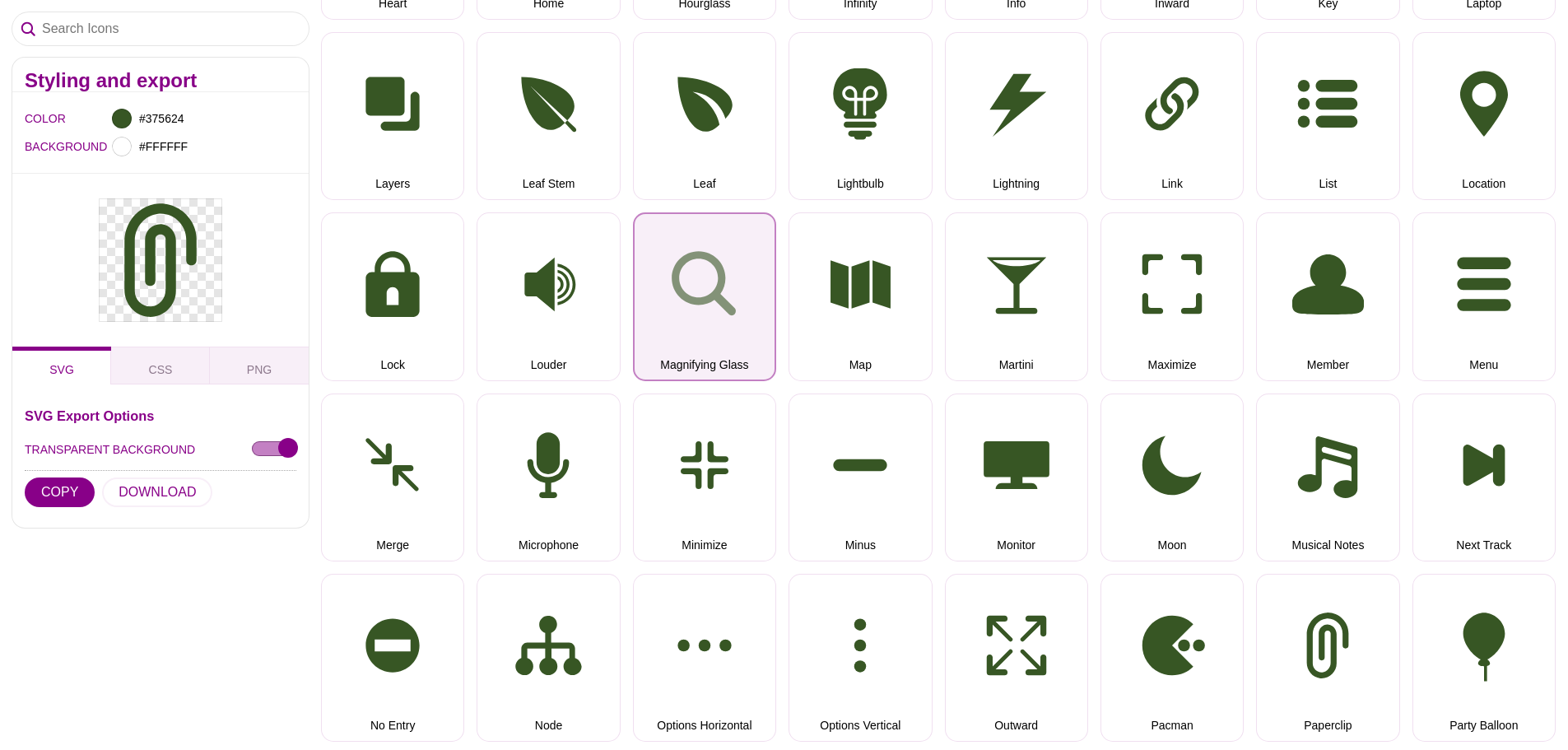
click at [700, 314] on button "Magnifying Glass" at bounding box center [704, 296] width 143 height 168
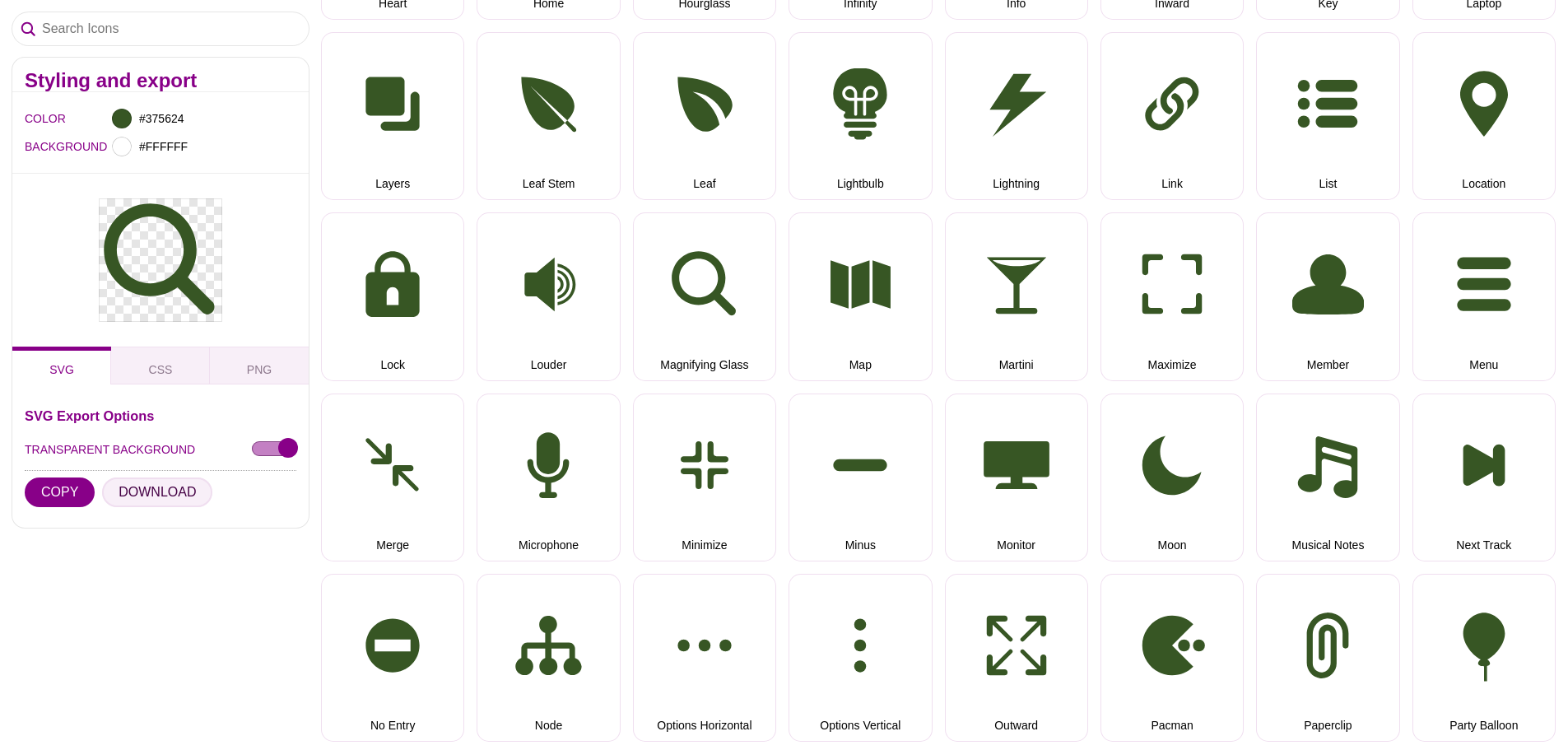
click at [139, 500] on button "DOWNLOAD" at bounding box center [157, 493] width 110 height 30
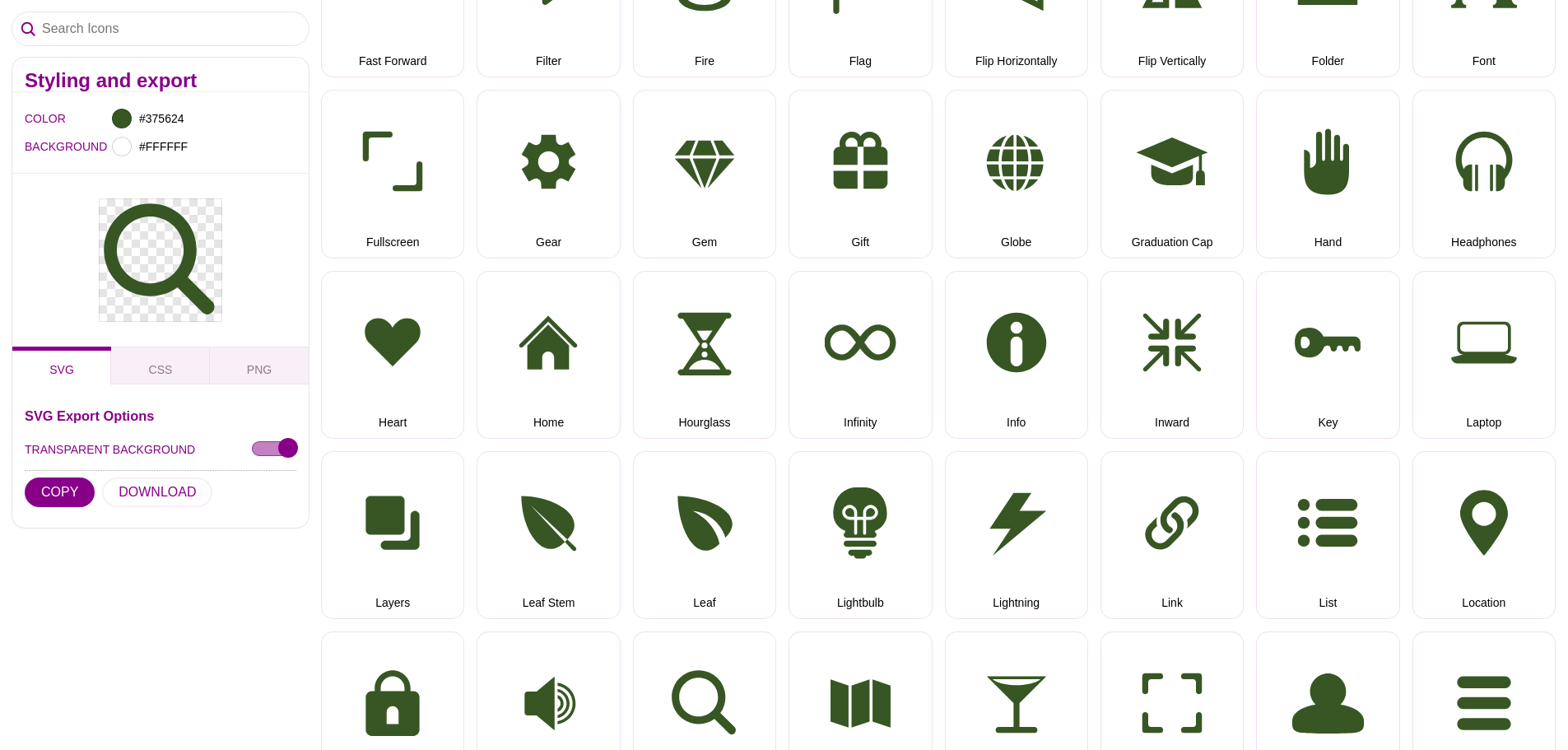
scroll to position [2059, 0]
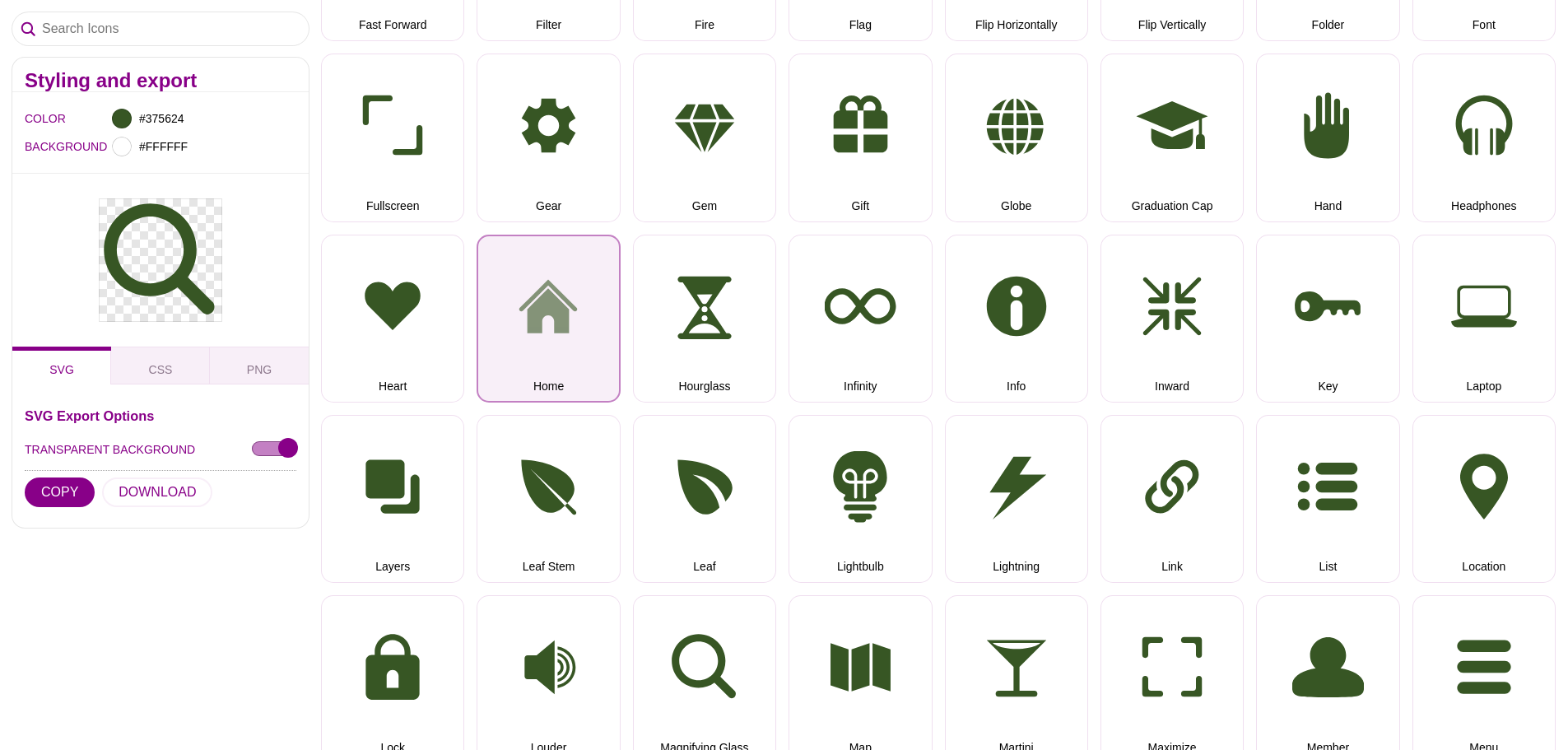
click at [551, 332] on button "Home" at bounding box center [548, 319] width 143 height 168
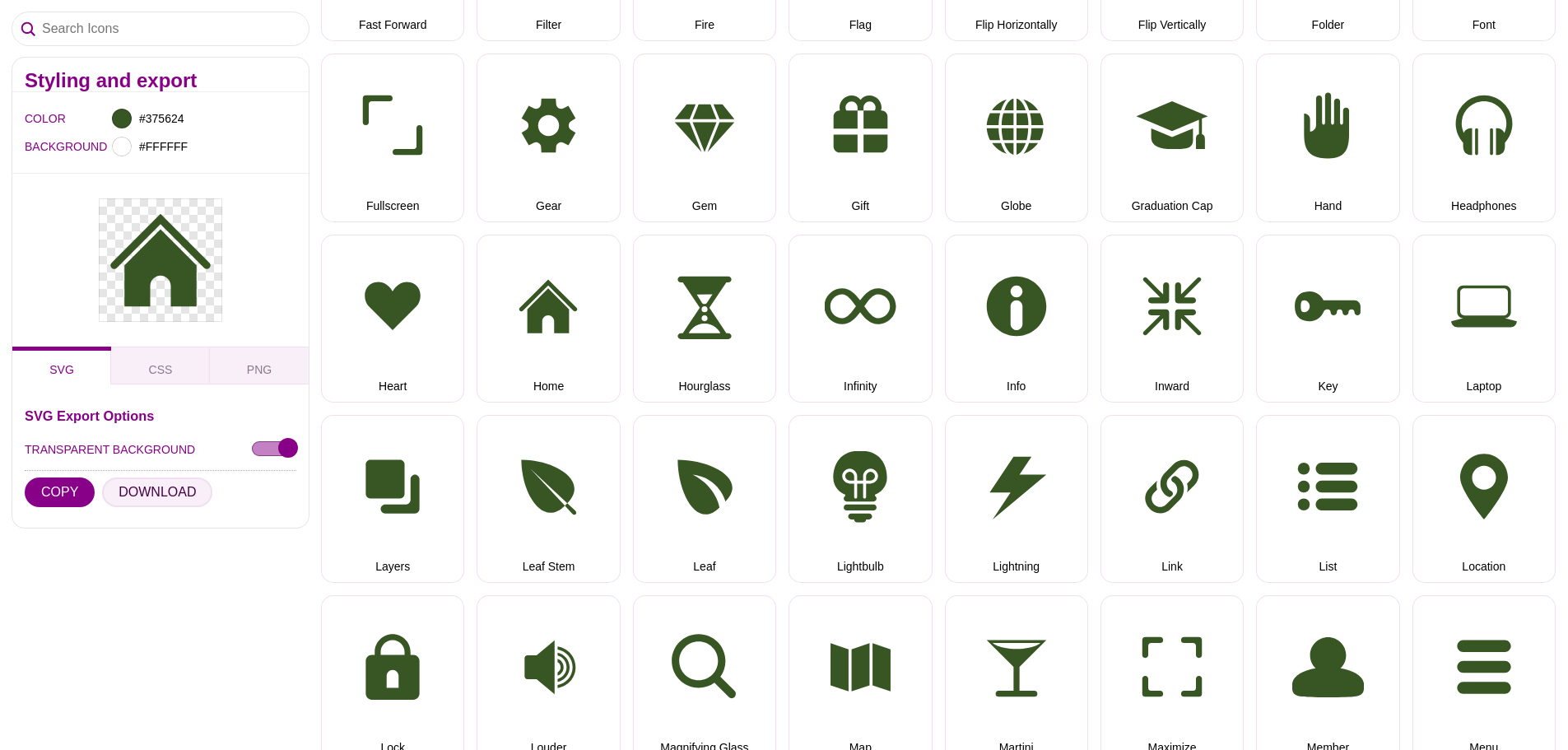
click at [149, 501] on button "DOWNLOAD" at bounding box center [157, 493] width 110 height 30
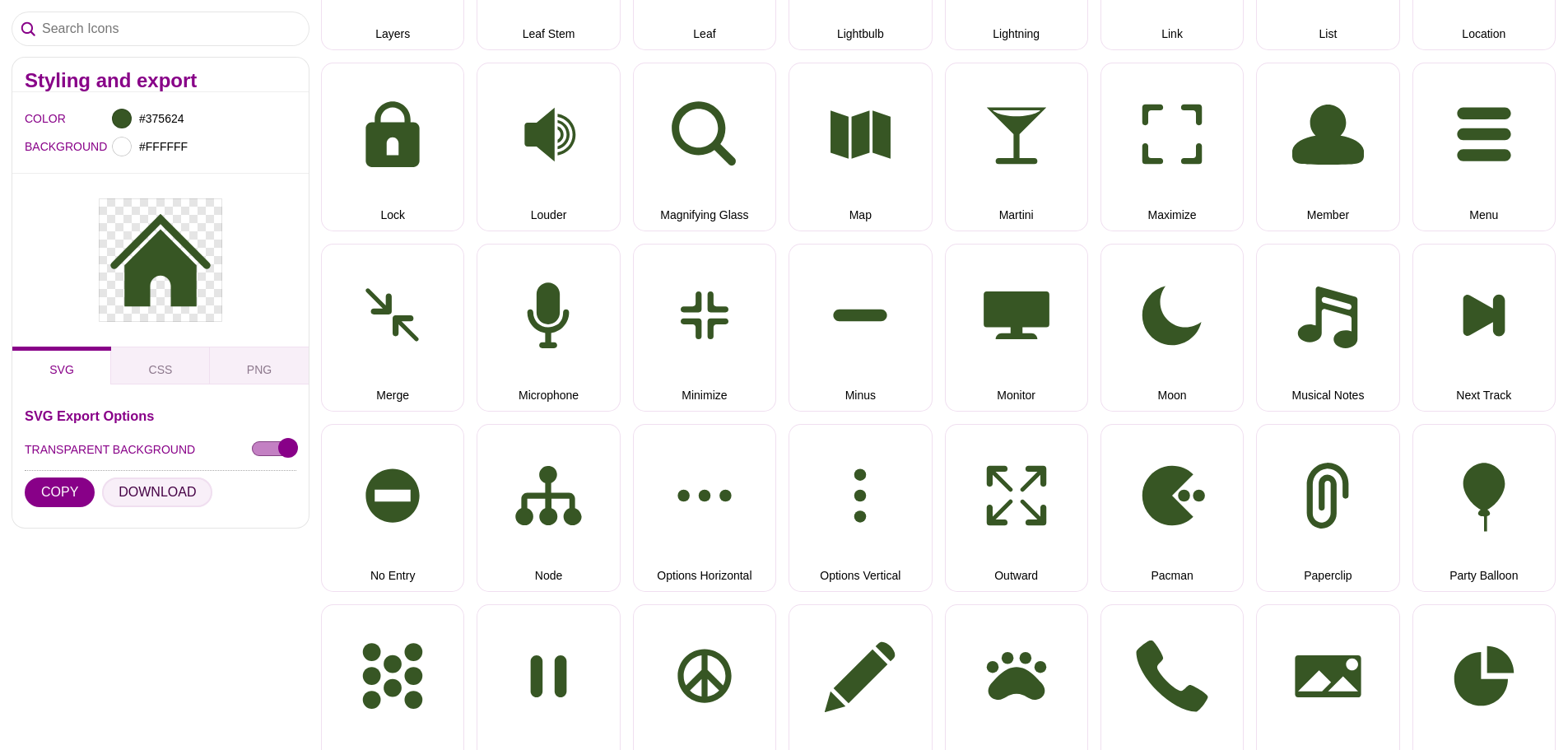
scroll to position [2636, 0]
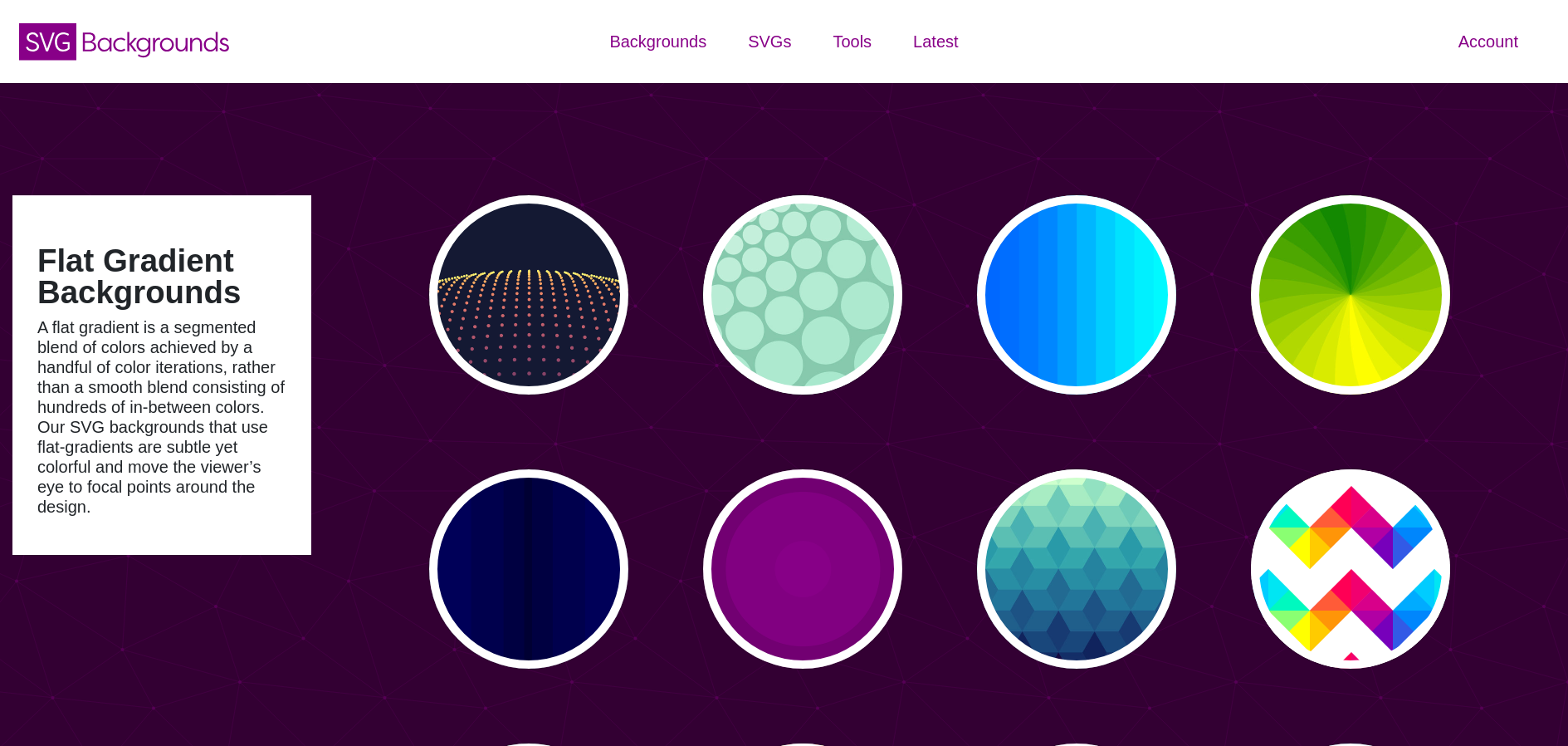
type input "#450057"
